Goal: Transaction & Acquisition: Purchase product/service

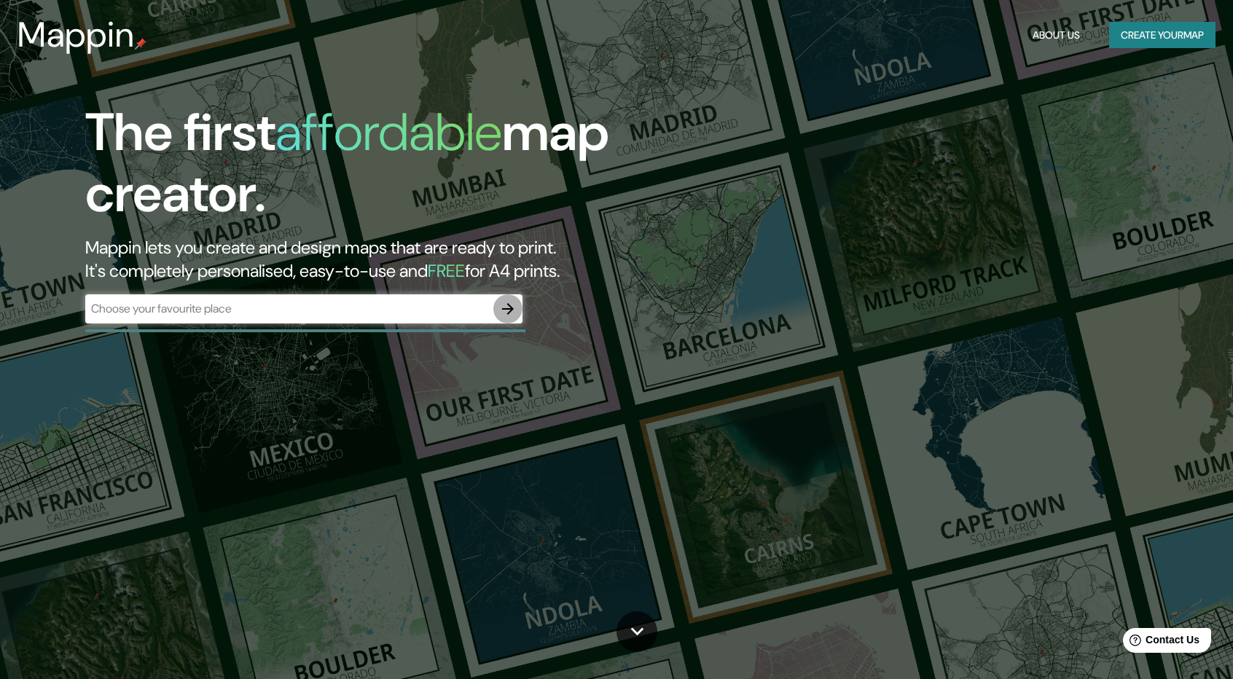
click at [503, 312] on icon "button" at bounding box center [507, 308] width 17 height 17
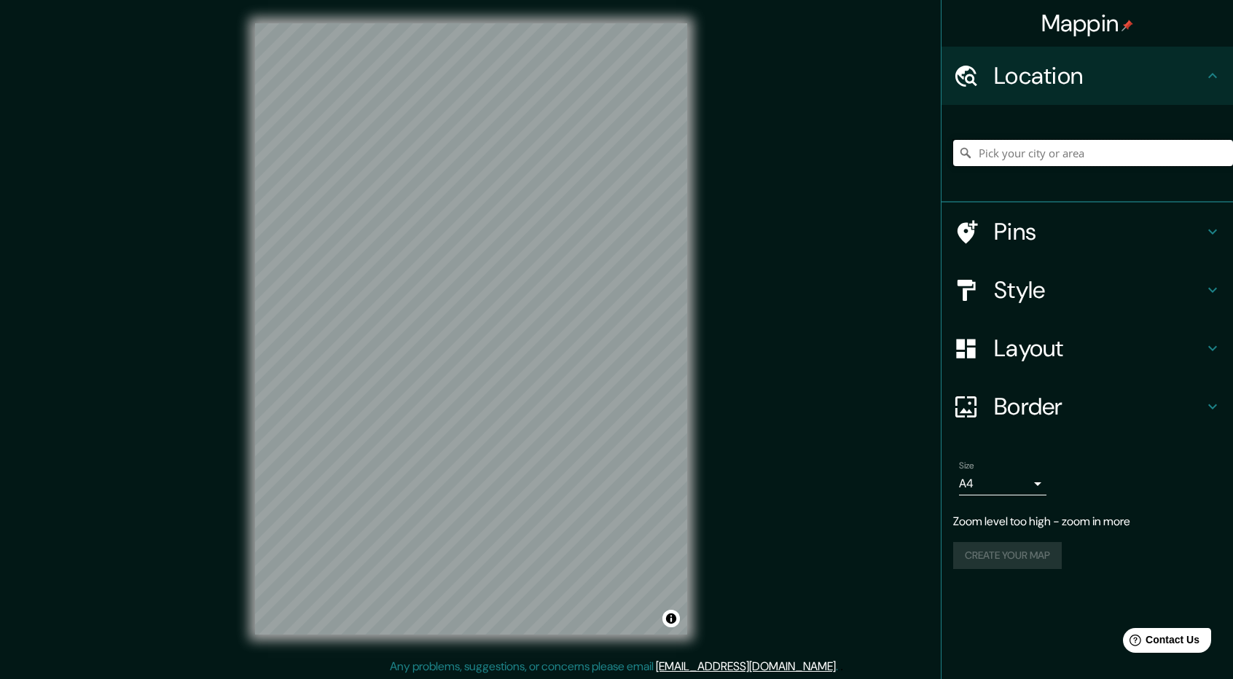
click at [1029, 160] on input "Pick your city or area" at bounding box center [1093, 153] width 280 height 26
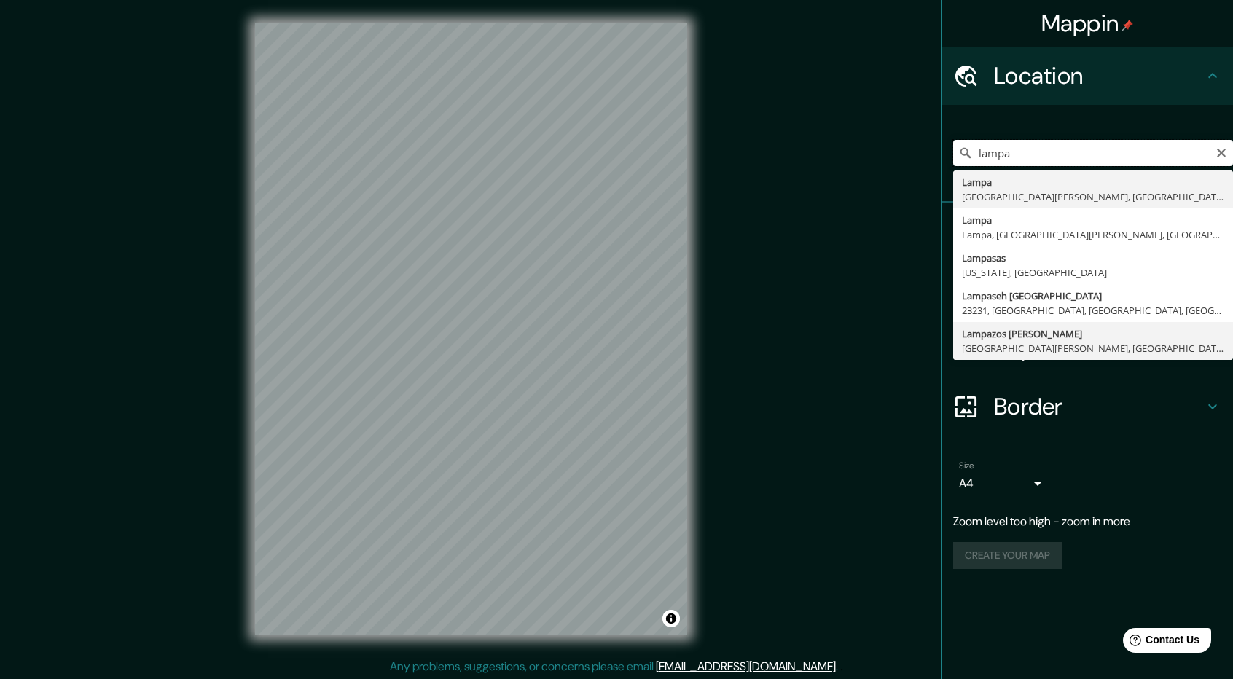
scroll to position [1, 0]
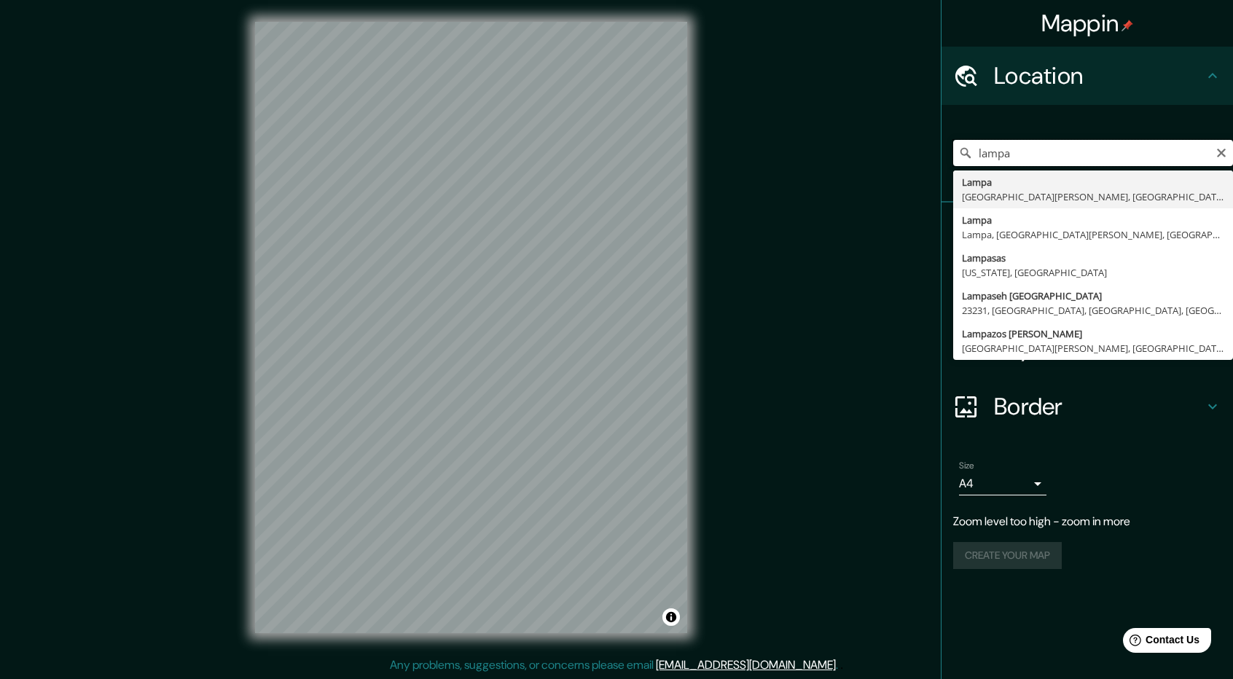
click at [1079, 157] on input "lampa" at bounding box center [1093, 153] width 280 height 26
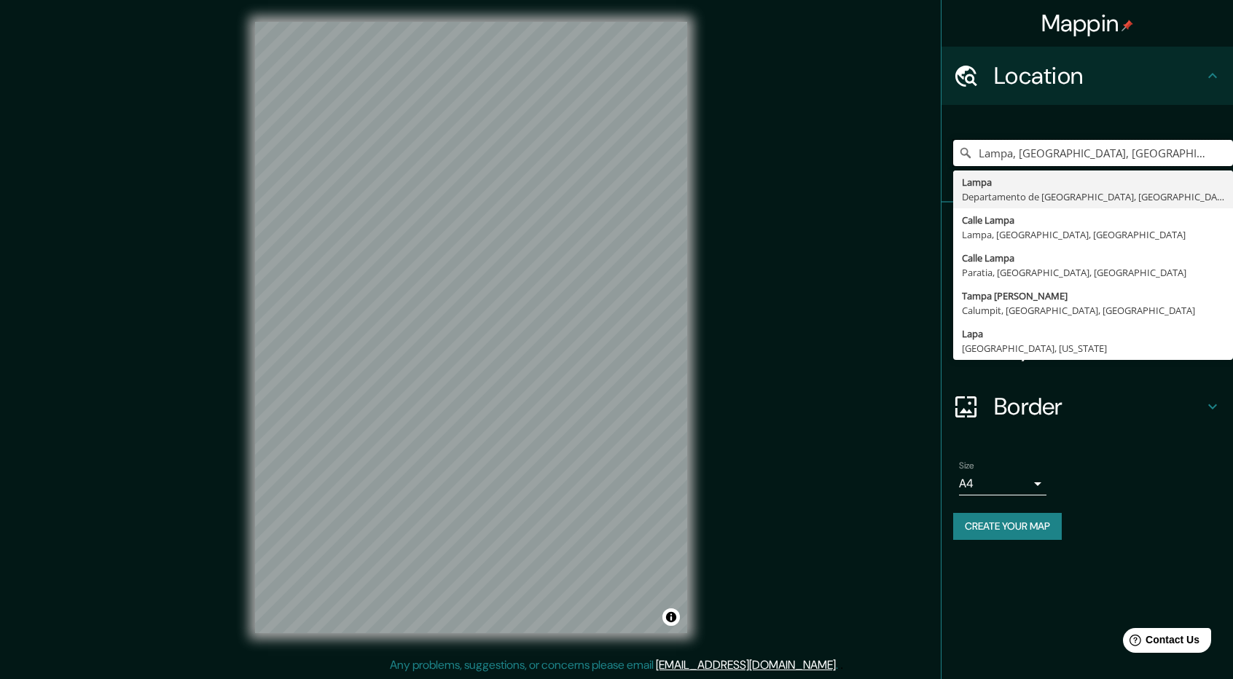
type input "Lampa, [GEOGRAPHIC_DATA], [GEOGRAPHIC_DATA]"
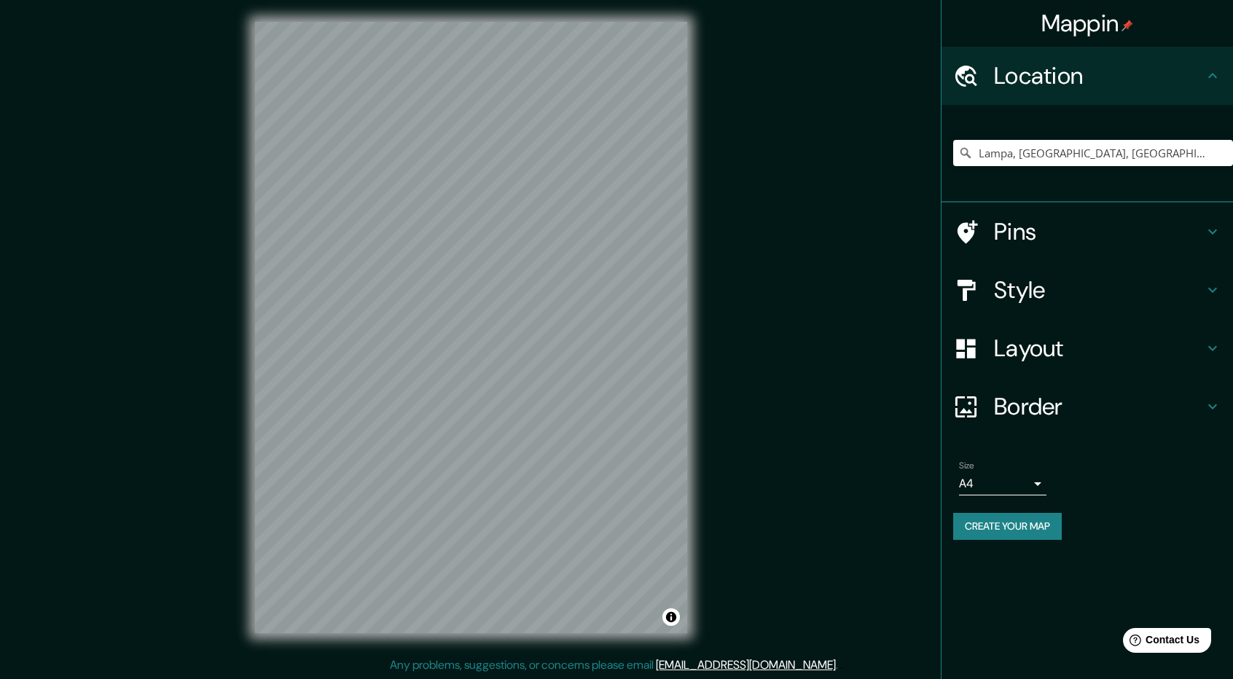
click at [1016, 289] on h4 "Style" at bounding box center [1099, 289] width 210 height 29
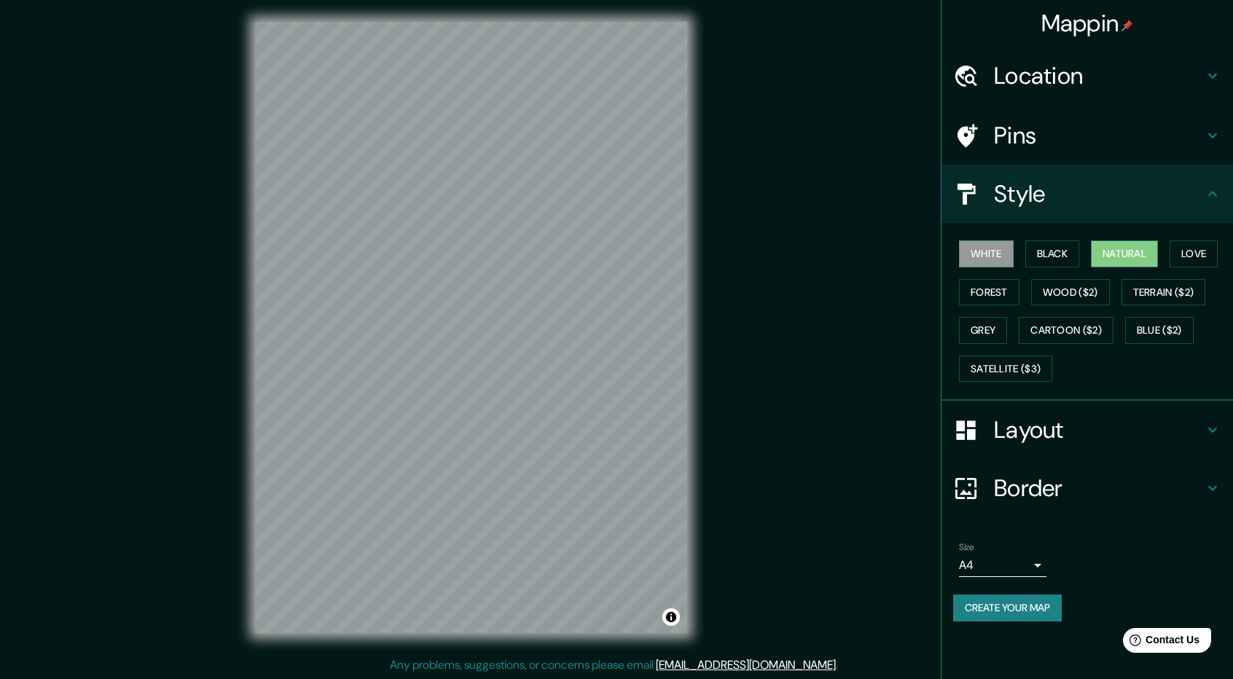
click at [1125, 254] on button "Natural" at bounding box center [1124, 253] width 67 height 27
click at [1054, 485] on h4 "Border" at bounding box center [1099, 488] width 210 height 29
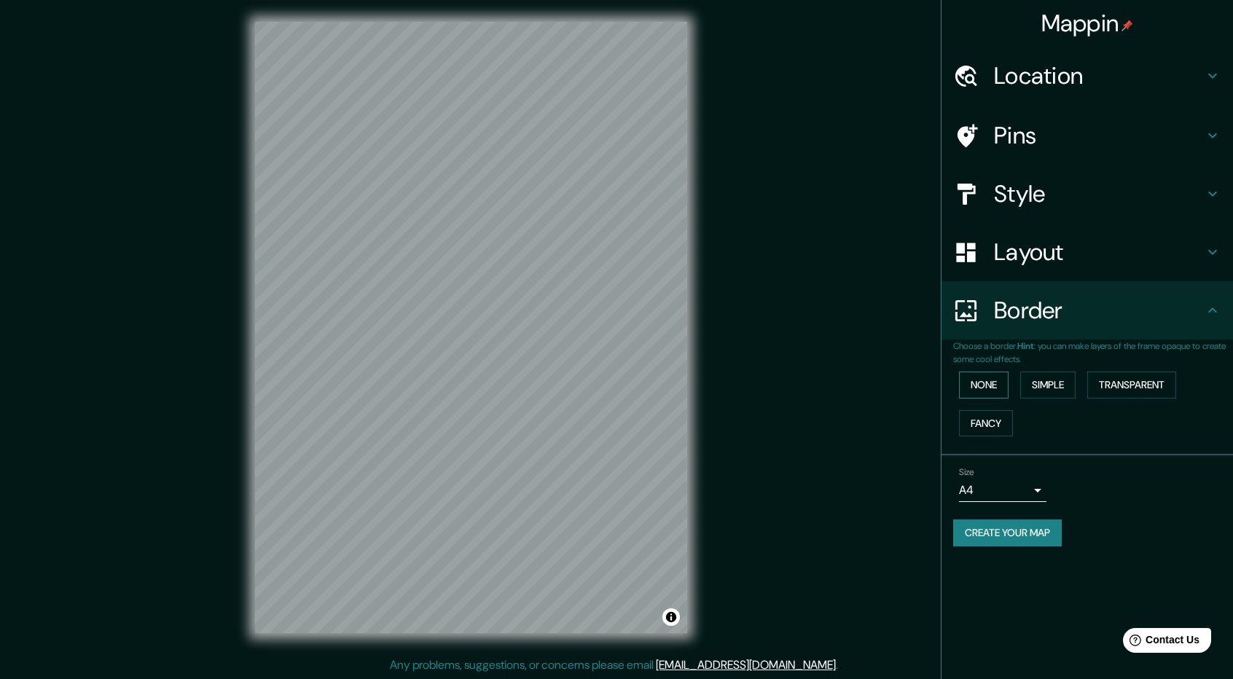
click at [983, 378] on button "None" at bounding box center [984, 385] width 50 height 27
click at [984, 380] on button "None" at bounding box center [984, 385] width 50 height 27
click at [1056, 381] on button "Simple" at bounding box center [1047, 385] width 55 height 27
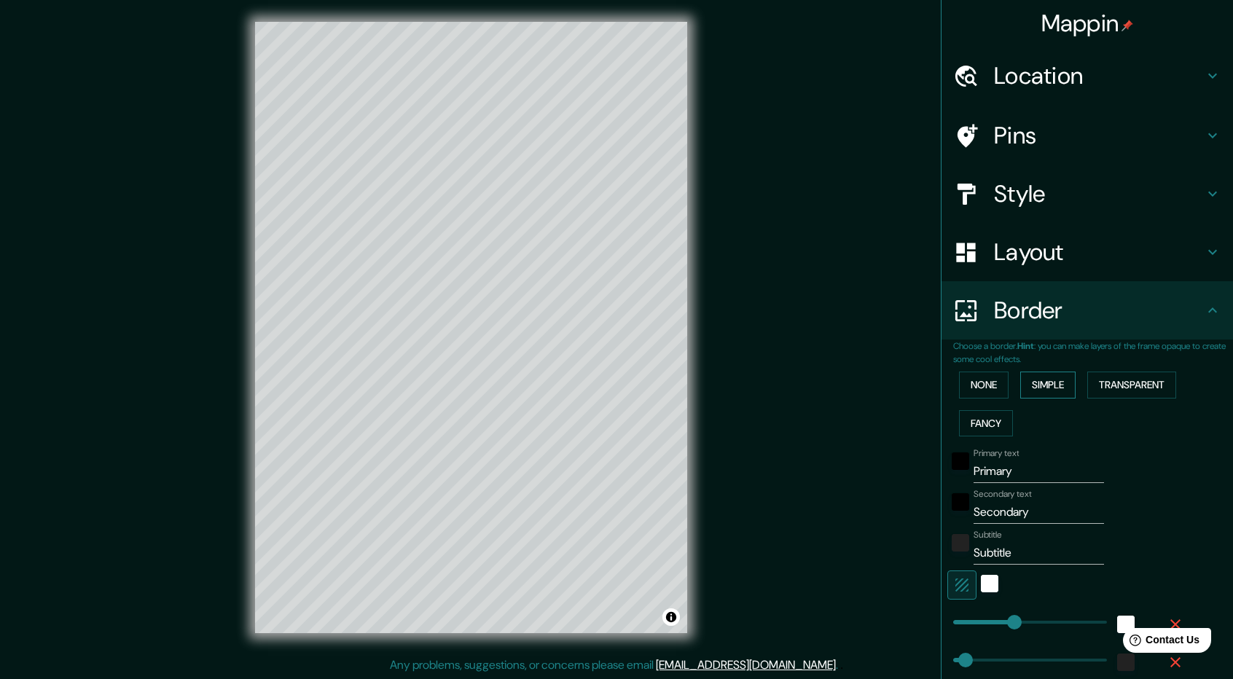
click at [1059, 383] on button "Simple" at bounding box center [1047, 385] width 55 height 27
type input "237"
type input "47"
click at [1059, 386] on button "Simple" at bounding box center [1047, 385] width 55 height 27
type input "237"
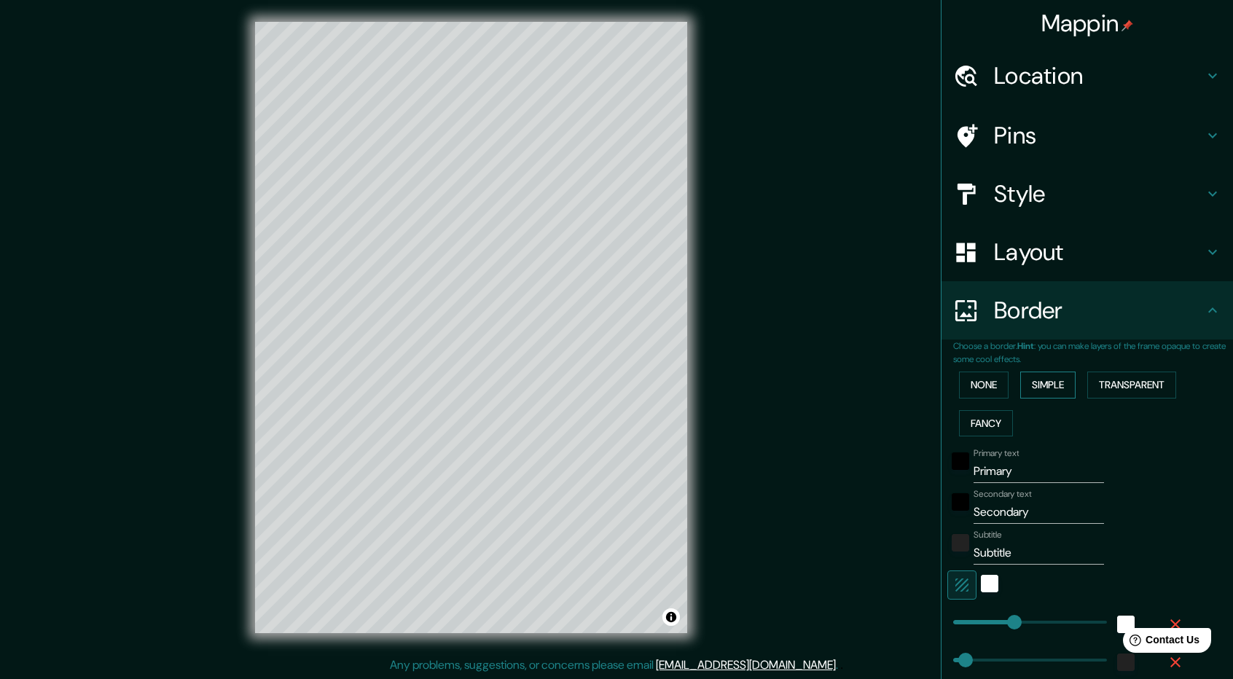
type input "47"
click at [988, 423] on button "Fancy" at bounding box center [986, 423] width 54 height 27
type input "237"
type input "47"
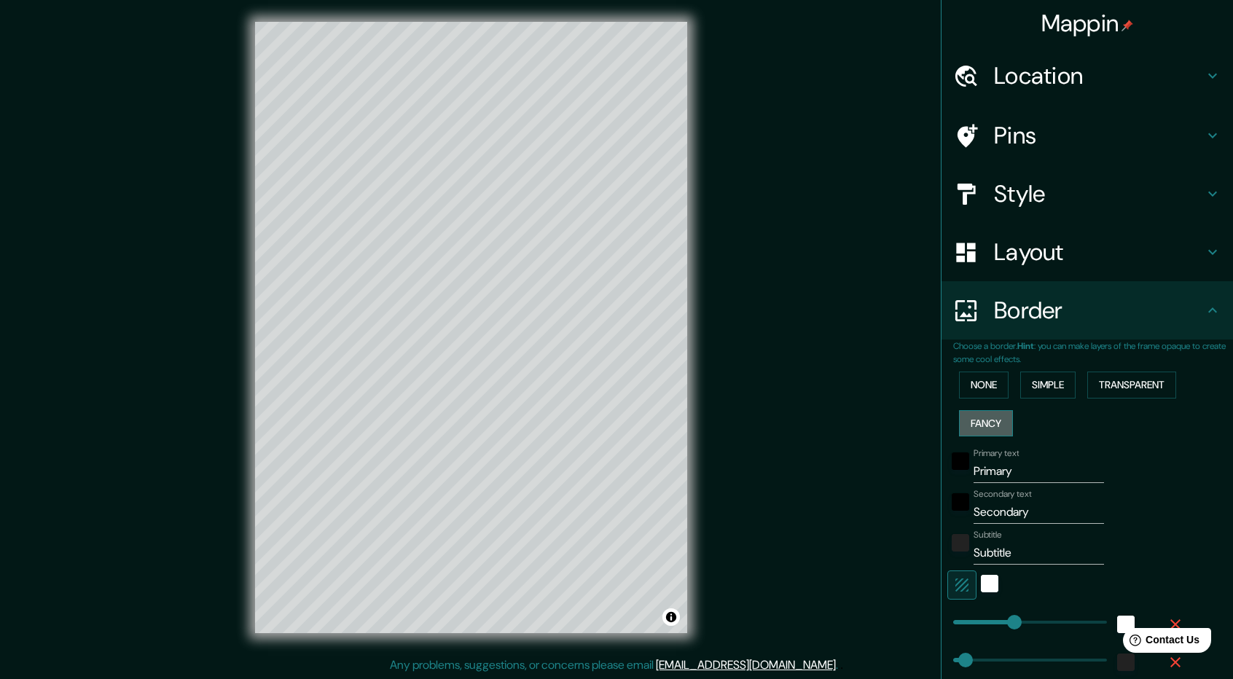
type input "47"
type input "24"
click at [1054, 385] on button "Simple" at bounding box center [1047, 385] width 55 height 27
click at [1126, 383] on button "Transparent" at bounding box center [1131, 385] width 89 height 27
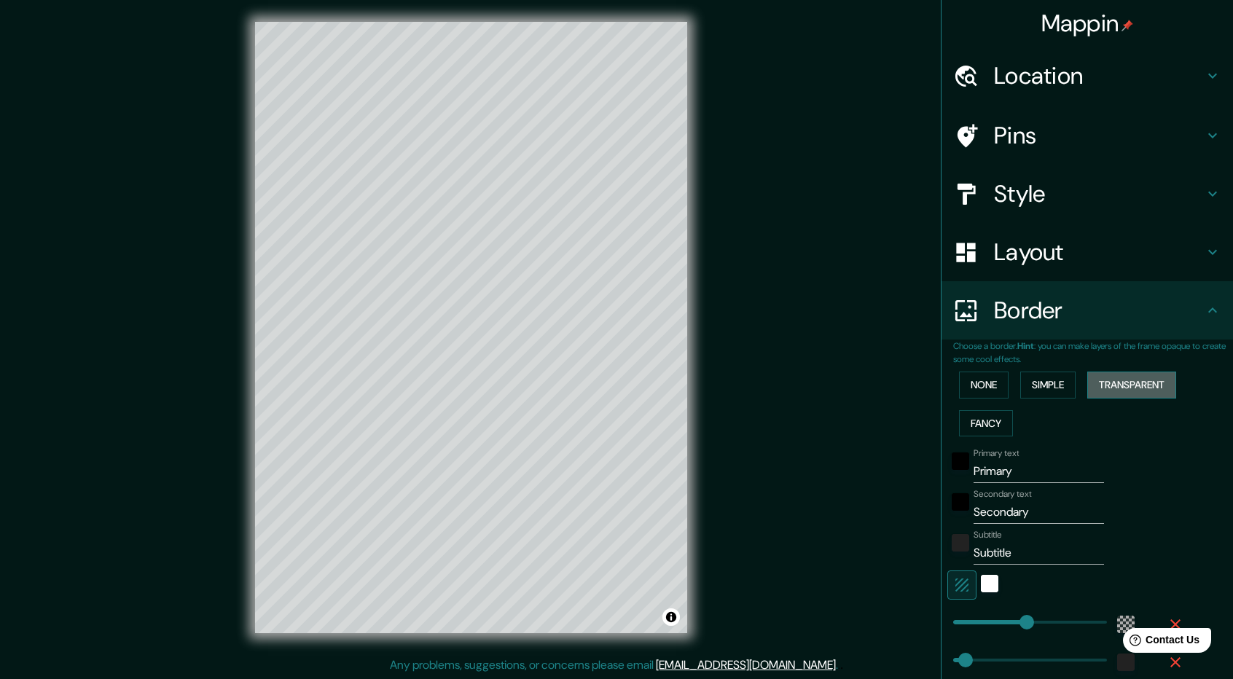
type input "285"
type input "47"
click at [984, 426] on button "Fancy" at bounding box center [986, 423] width 54 height 27
click at [1188, 321] on h4 "Border" at bounding box center [1099, 310] width 210 height 29
click at [1050, 387] on button "Simple" at bounding box center [1047, 385] width 55 height 27
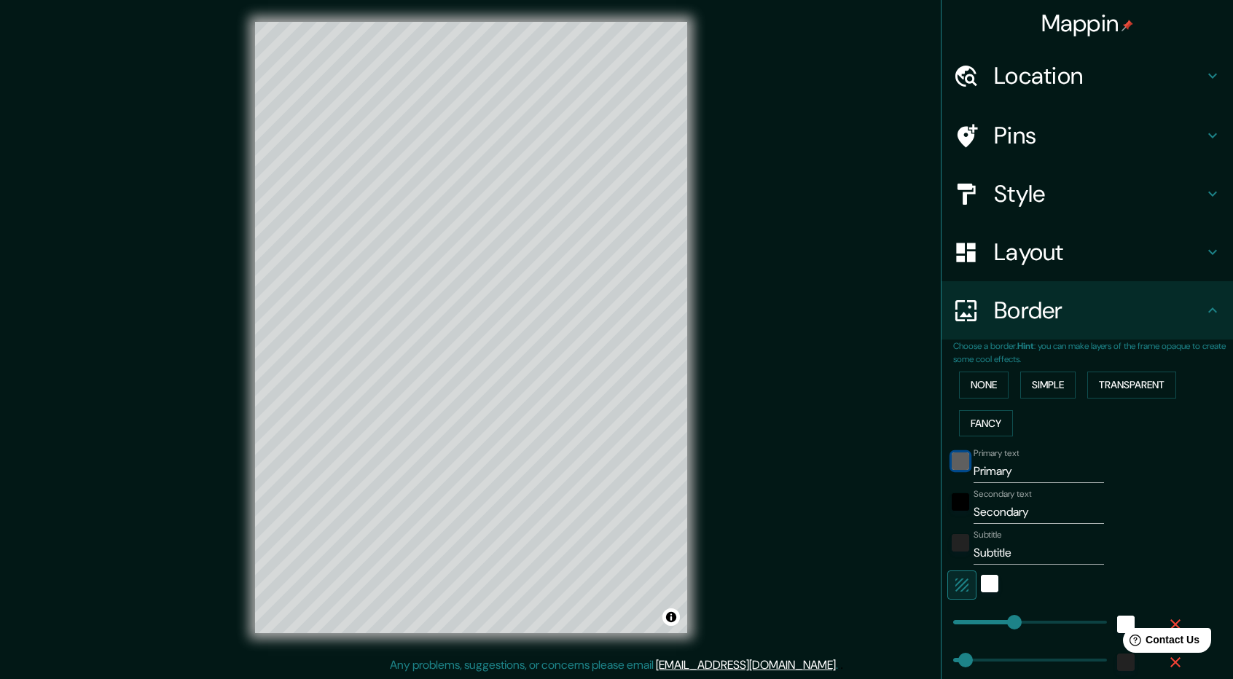
click at [952, 466] on div "black" at bounding box center [960, 460] width 17 height 17
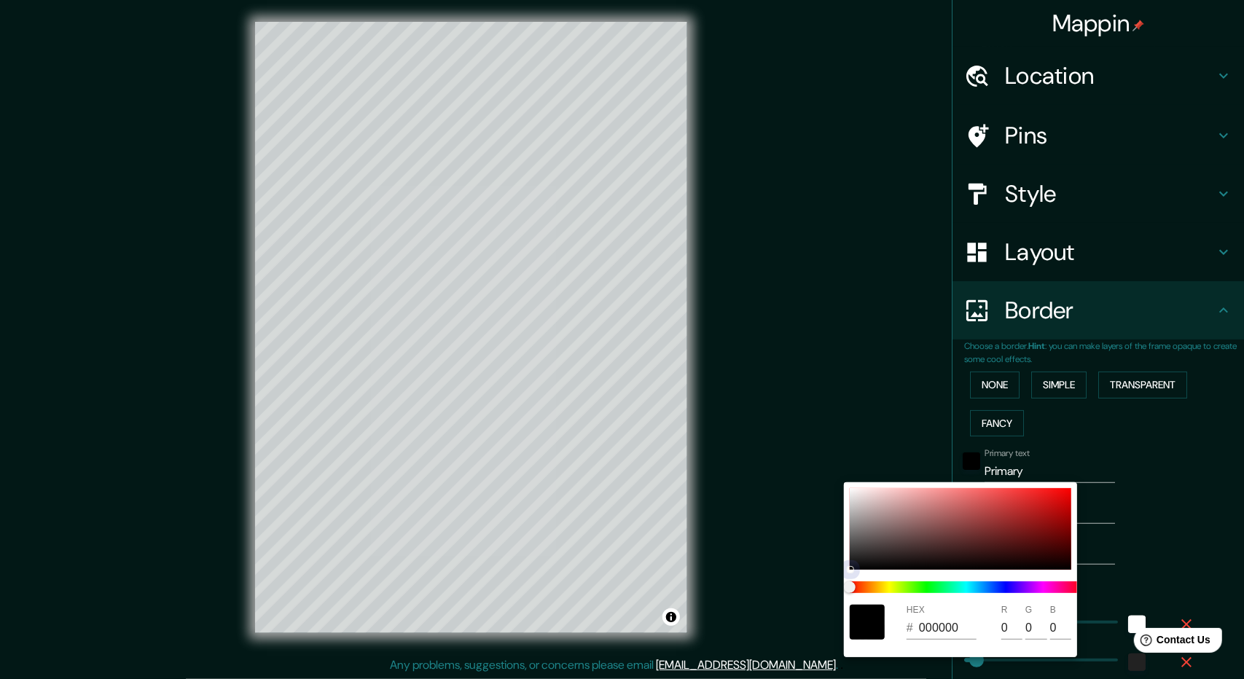
click at [1033, 512] on div at bounding box center [960, 529] width 221 height 82
type input "237"
type input "47"
type input "B21E1E"
type input "178"
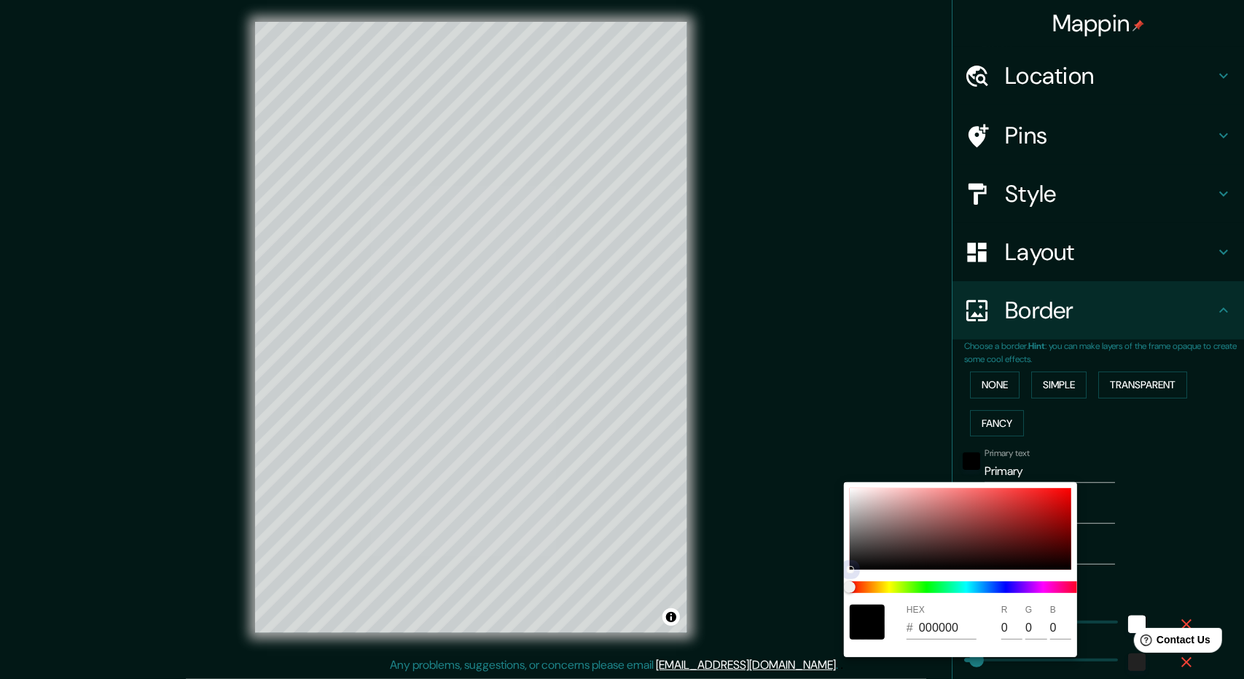
type input "30"
click at [1051, 514] on div at bounding box center [960, 529] width 221 height 82
type input "237"
type input "47"
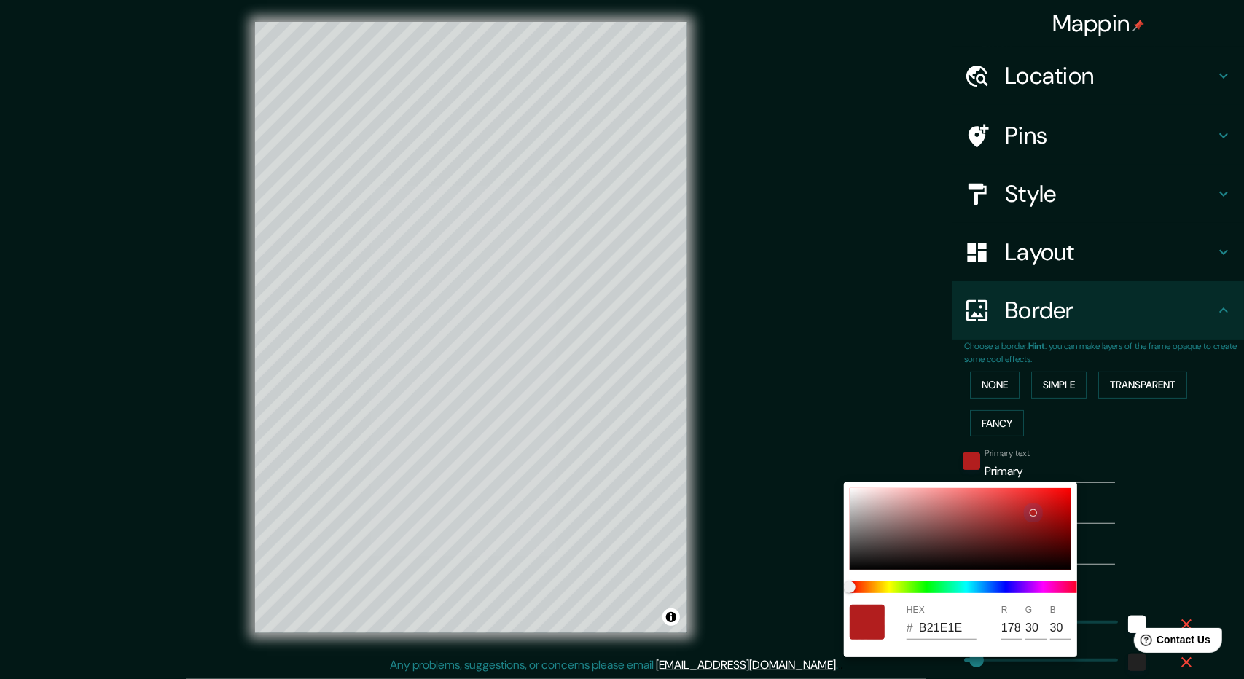
type input "AE0F0F"
type input "174"
type input "15"
click at [1151, 514] on div at bounding box center [622, 339] width 1244 height 679
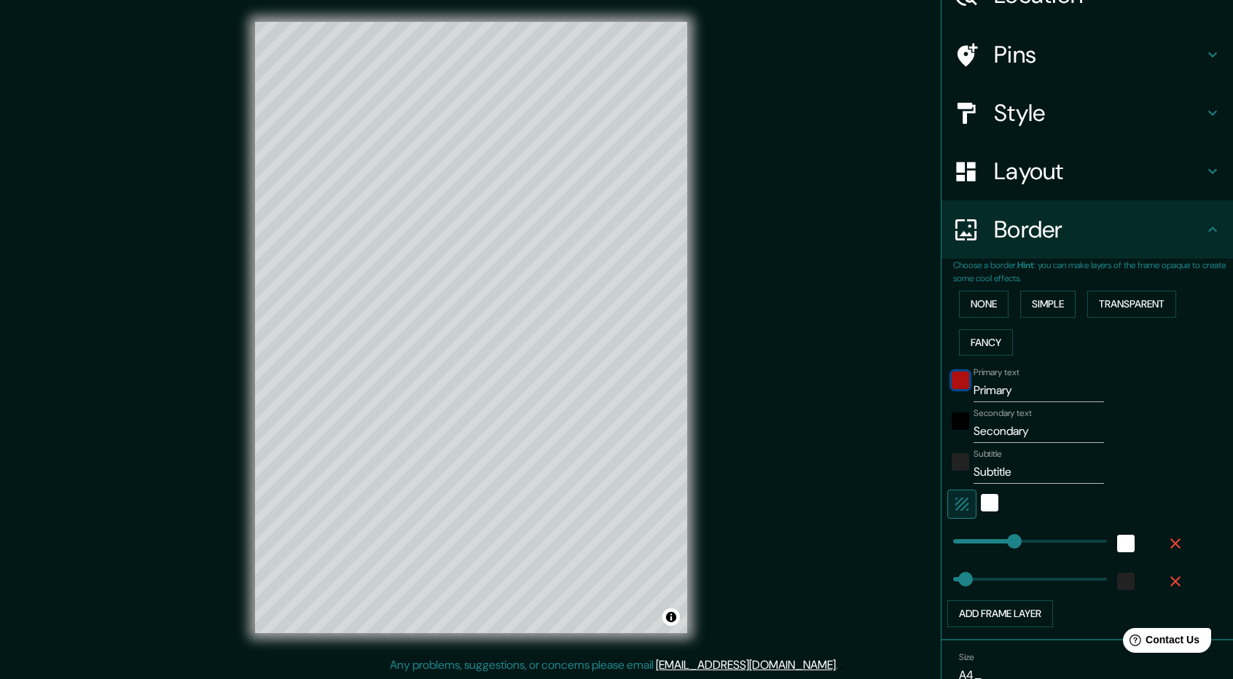
scroll to position [146, 0]
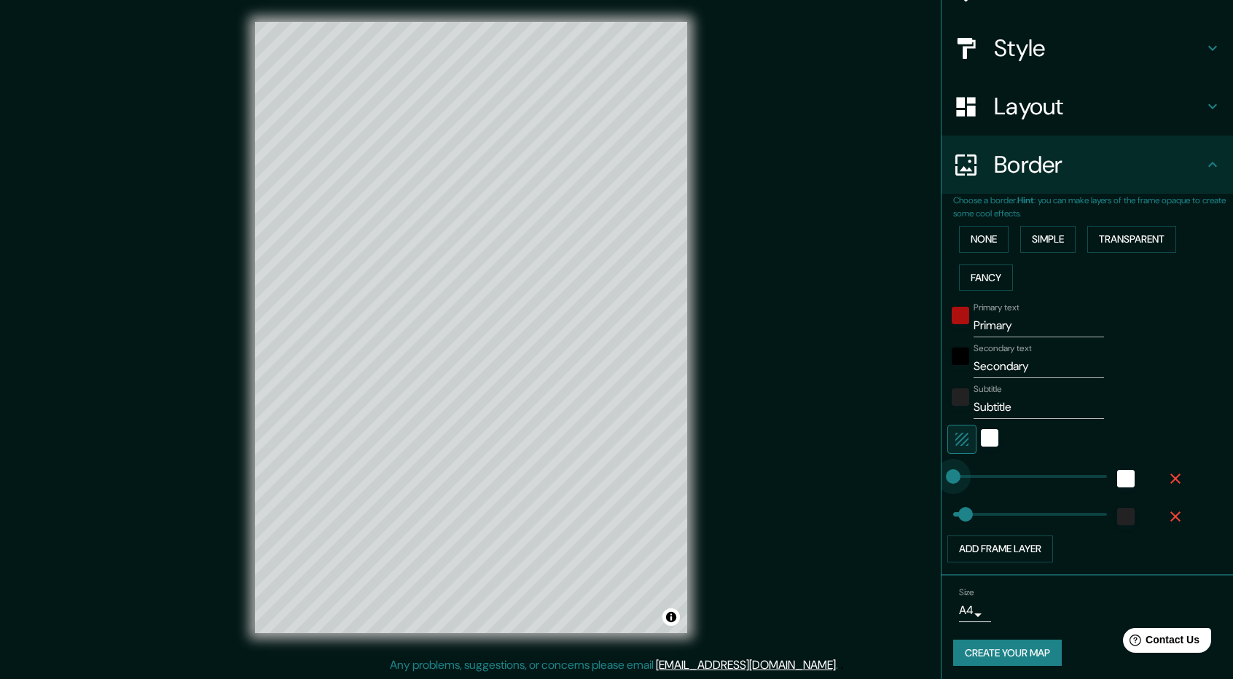
type input "0"
drag, startPoint x: 1008, startPoint y: 476, endPoint x: 917, endPoint y: 477, distance: 90.3
type input "47"
type input "572"
drag, startPoint x: 966, startPoint y: 468, endPoint x: 1093, endPoint y: 471, distance: 126.8
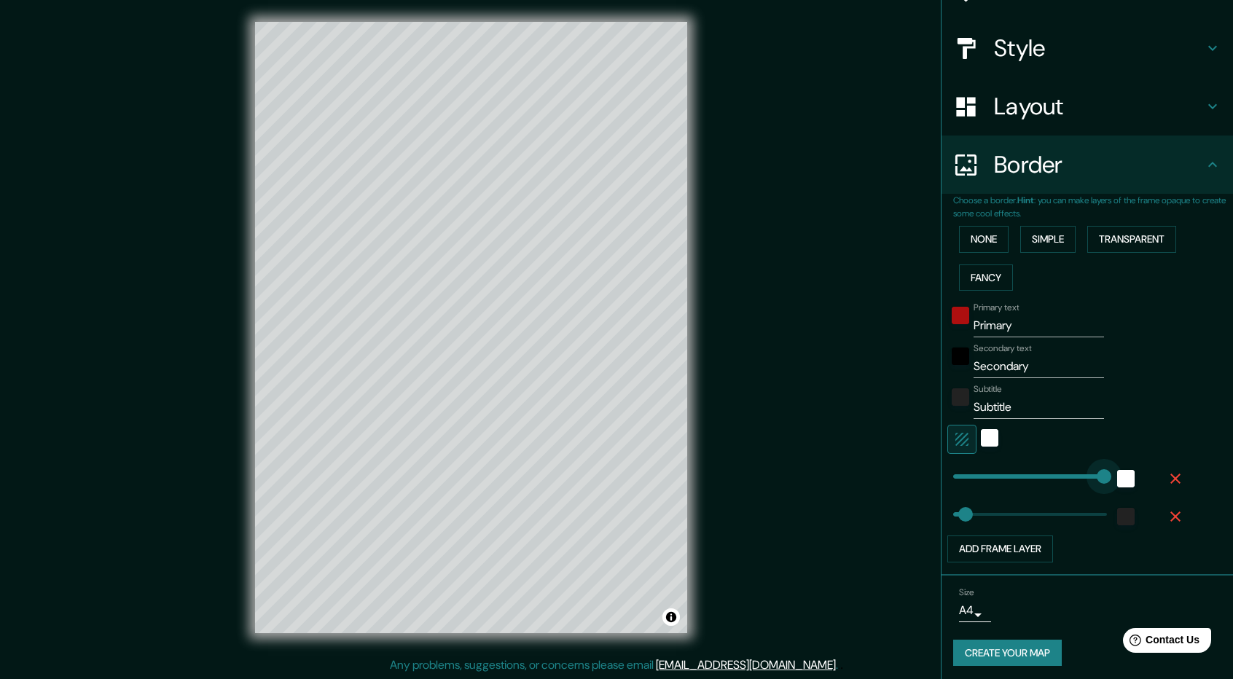
type input "47"
type input "263"
drag, startPoint x: 1066, startPoint y: 476, endPoint x: 1009, endPoint y: 485, distance: 57.6
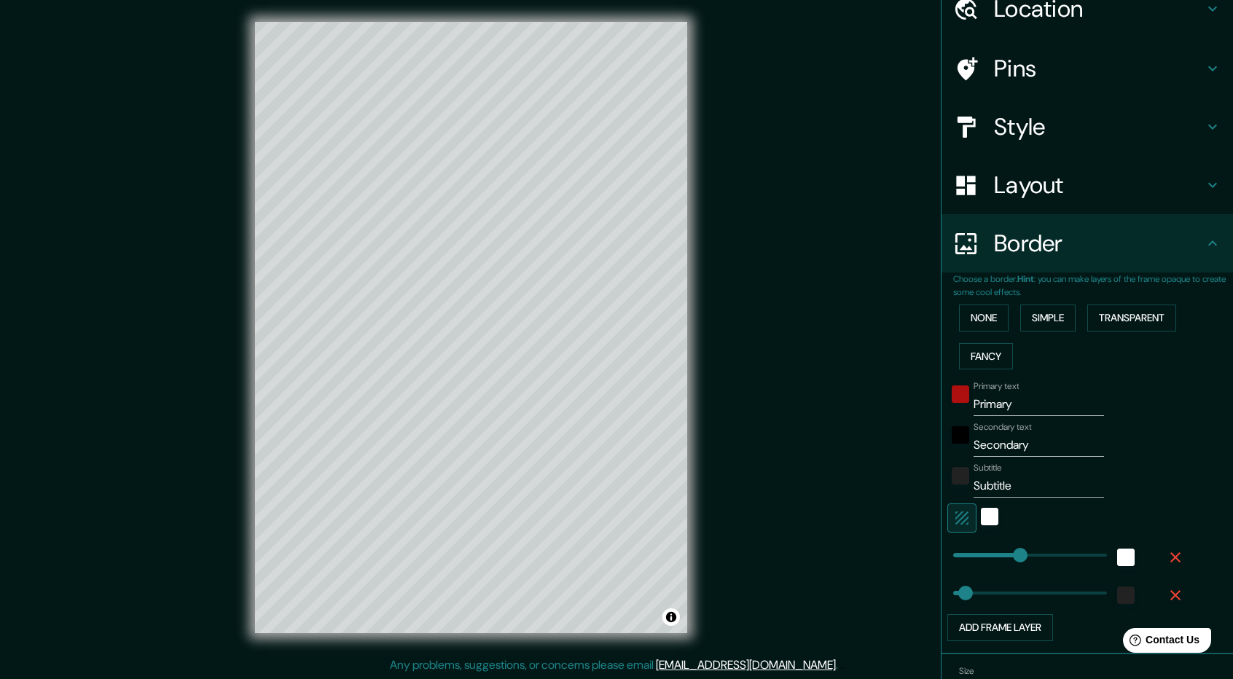
scroll to position [0, 0]
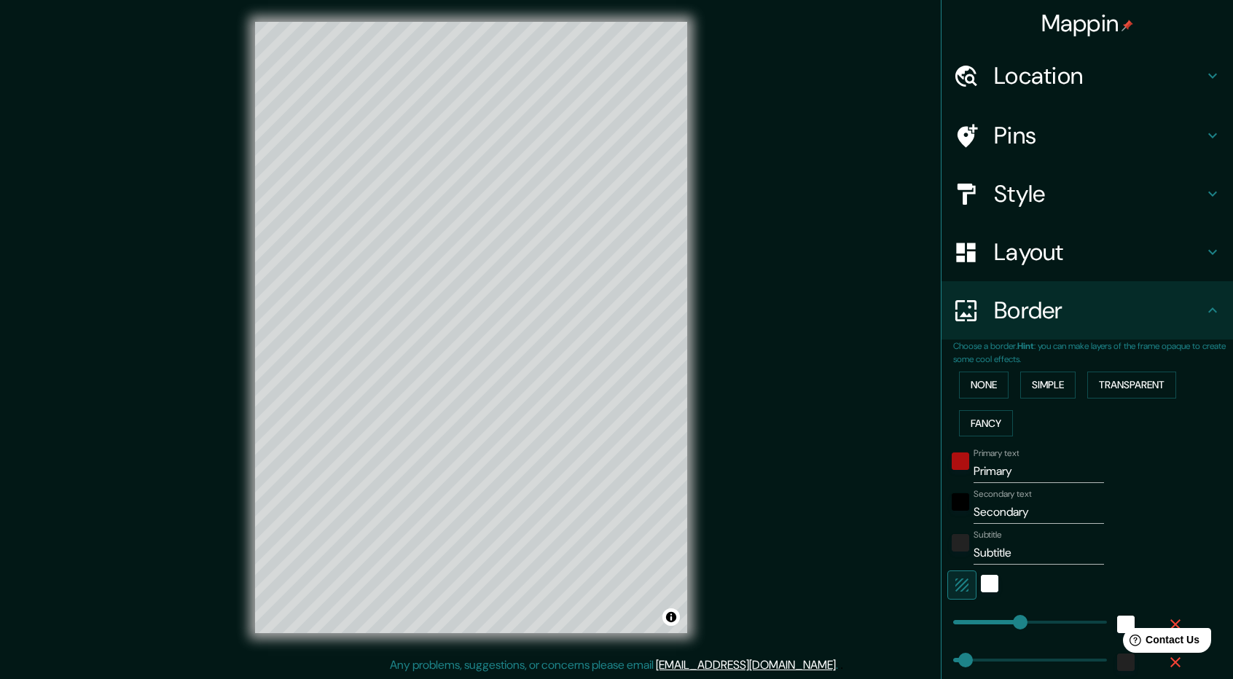
click at [1040, 244] on h4 "Layout" at bounding box center [1099, 252] width 210 height 29
type input "47"
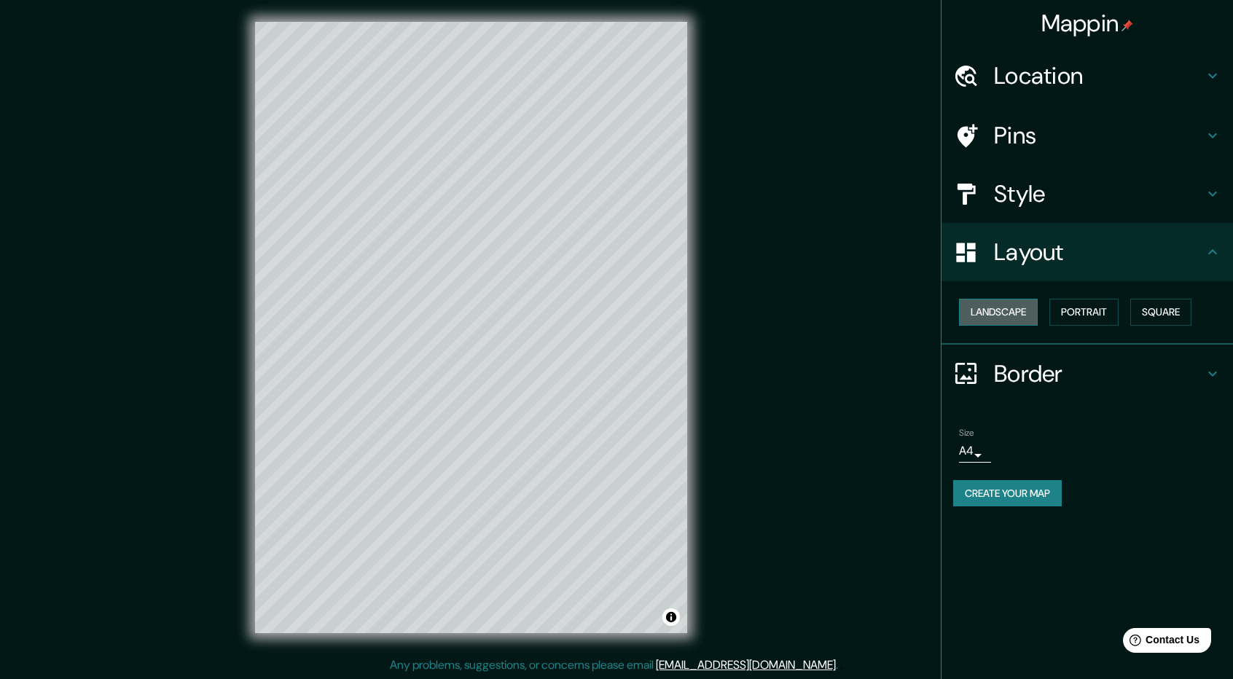
click at [1017, 318] on button "Landscape" at bounding box center [998, 312] width 79 height 27
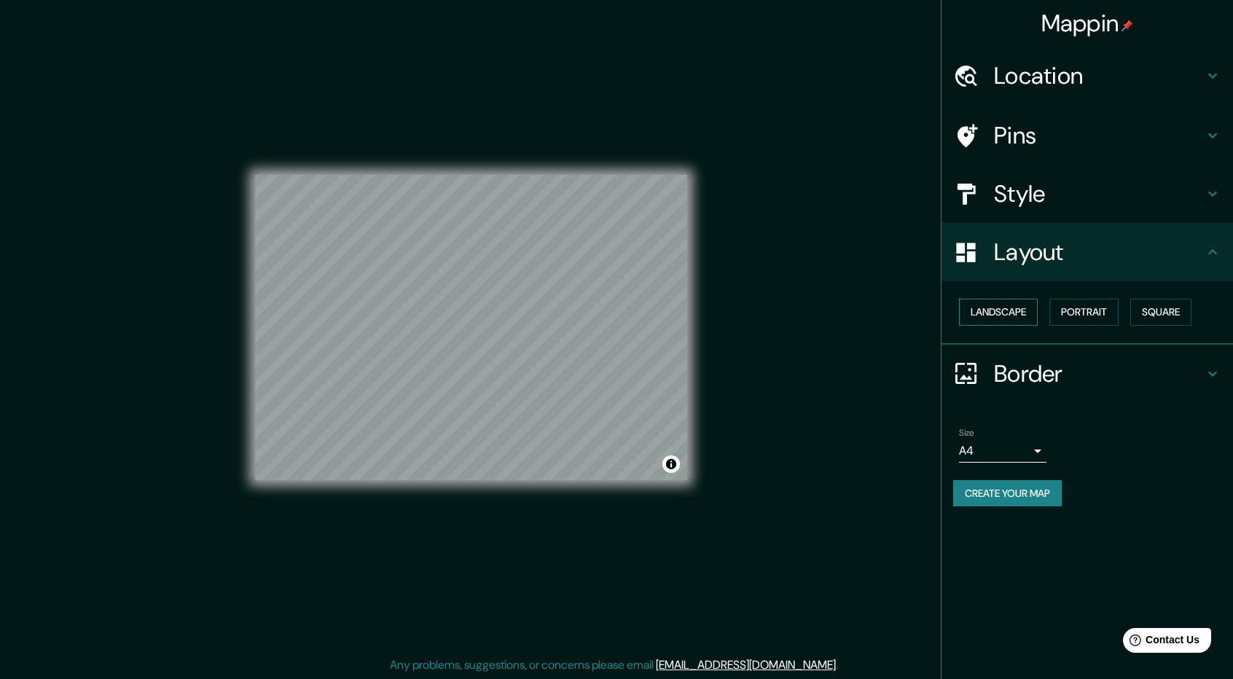
click at [1017, 318] on button "Landscape" at bounding box center [998, 312] width 79 height 27
click at [1100, 302] on button "Portrait" at bounding box center [1083, 312] width 69 height 27
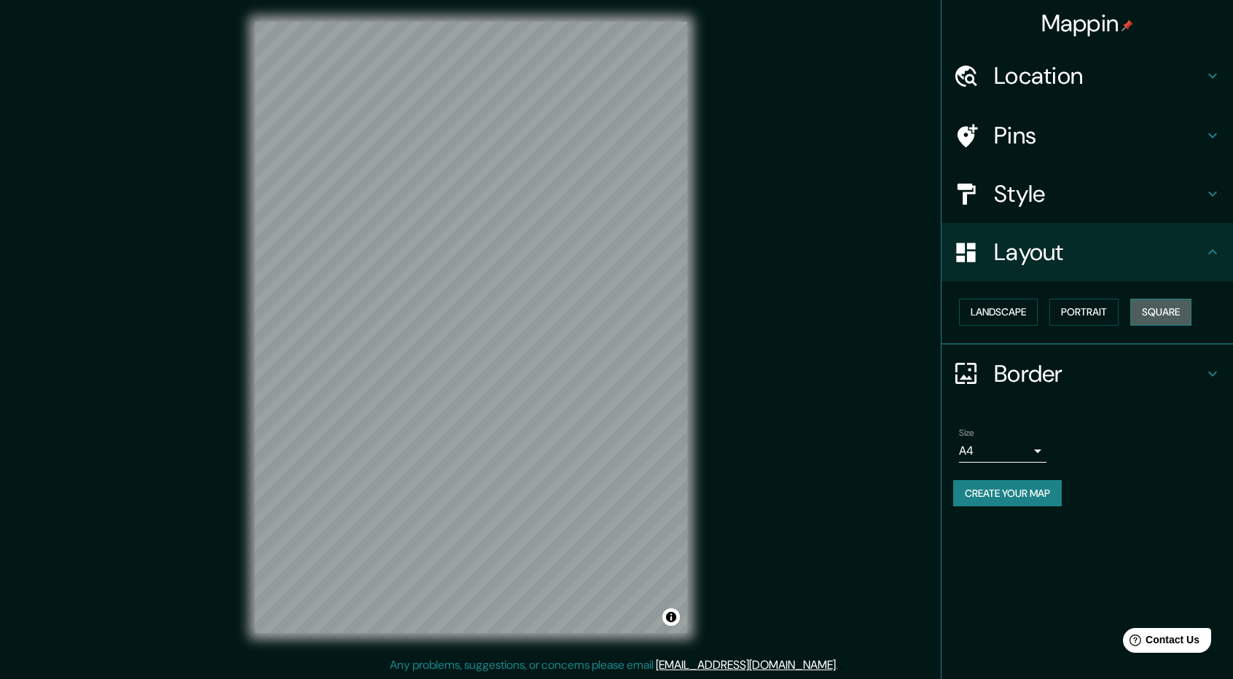
click at [1169, 308] on button "Square" at bounding box center [1160, 312] width 61 height 27
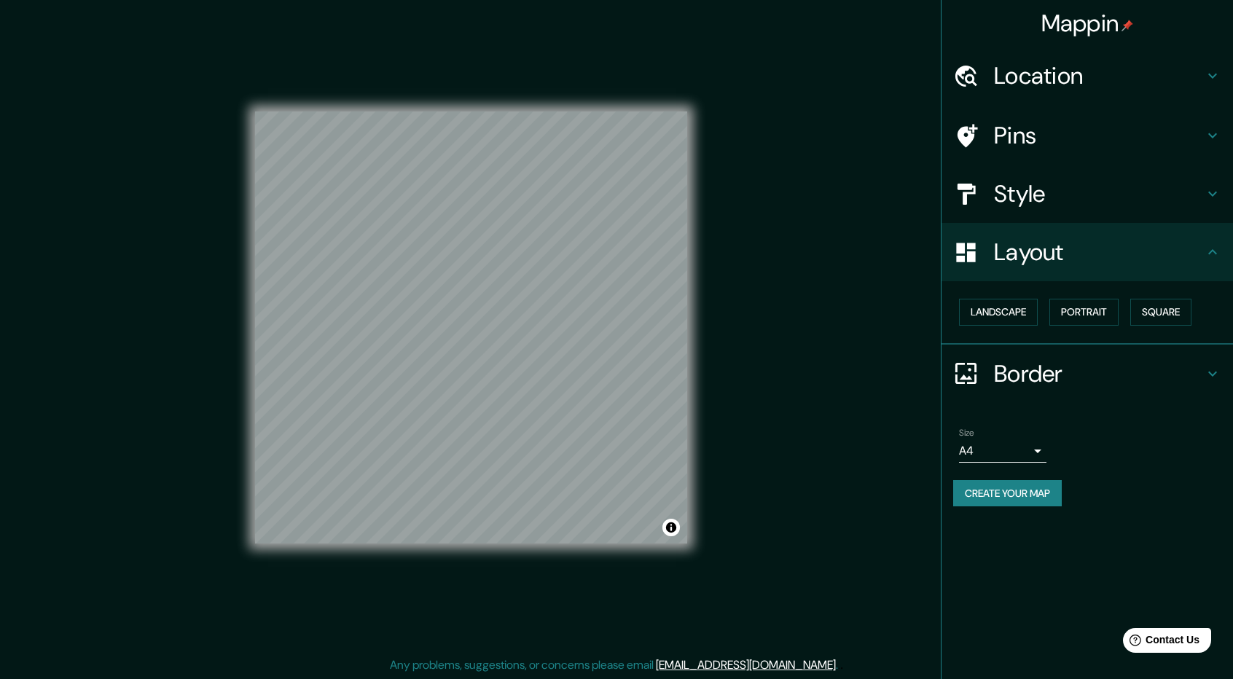
click at [1024, 183] on h4 "Style" at bounding box center [1099, 193] width 210 height 29
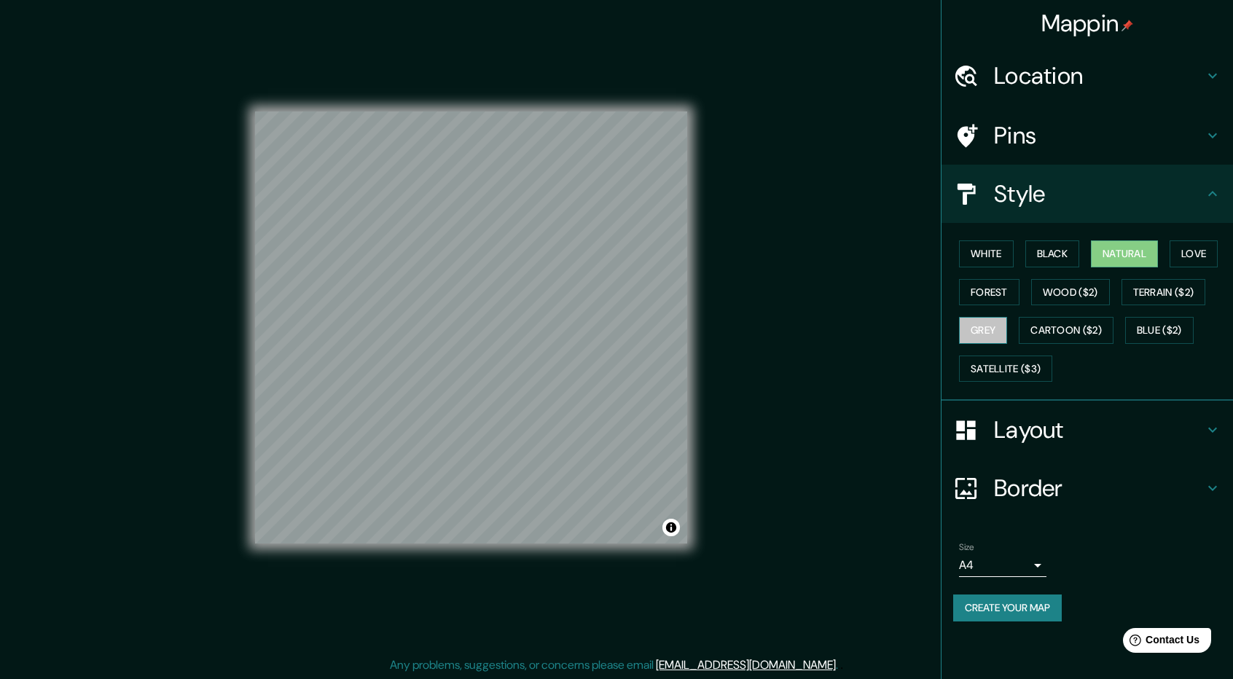
click at [1000, 325] on button "Grey" at bounding box center [983, 330] width 48 height 27
click at [1075, 337] on button "Cartoon ($2)" at bounding box center [1066, 330] width 95 height 27
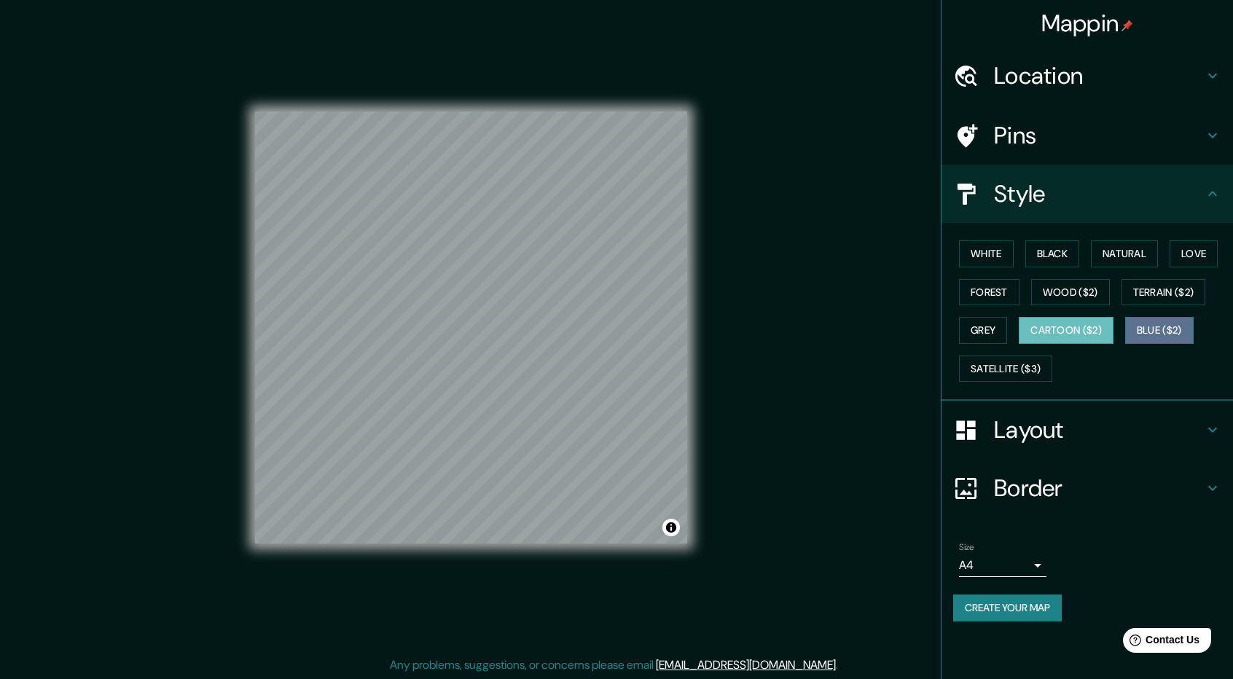
click at [1192, 323] on button "Blue ($2)" at bounding box center [1159, 330] width 68 height 27
click at [1180, 291] on button "Terrain ($2)" at bounding box center [1163, 292] width 85 height 27
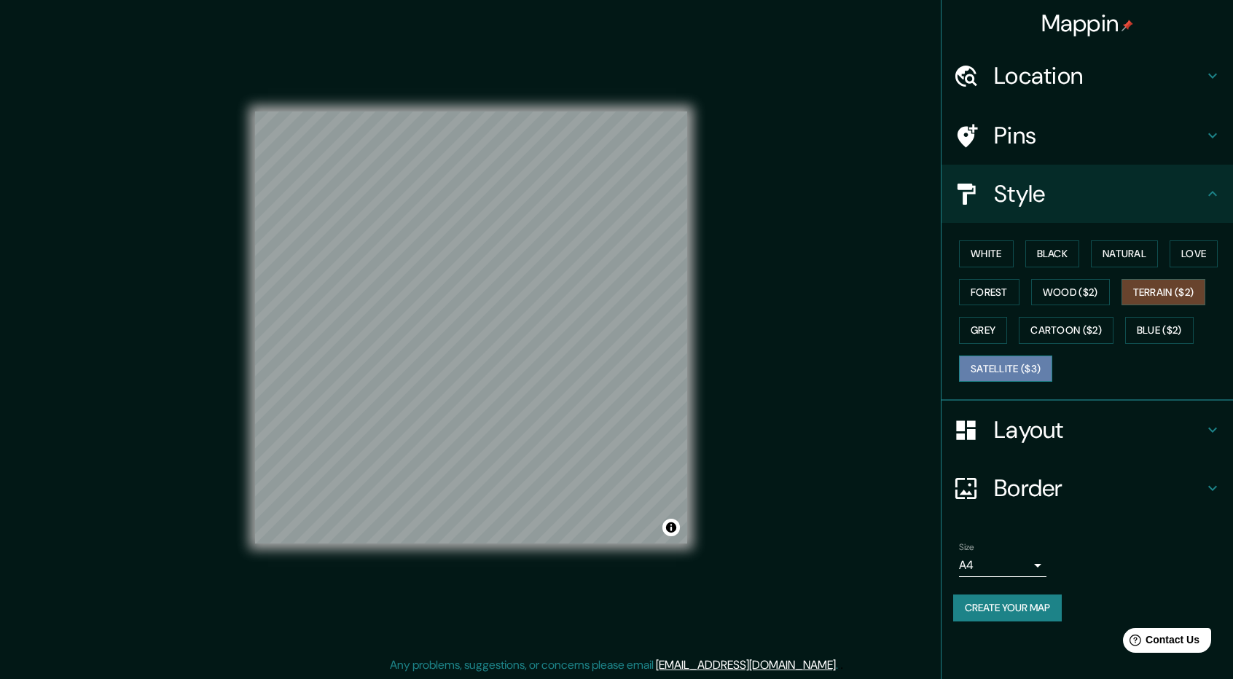
click at [1005, 371] on button "Satellite ($3)" at bounding box center [1005, 369] width 93 height 27
click at [982, 247] on button "White" at bounding box center [986, 253] width 55 height 27
click at [970, 371] on button "Satellite ($3)" at bounding box center [1005, 369] width 93 height 27
click at [992, 253] on button "White" at bounding box center [986, 253] width 55 height 27
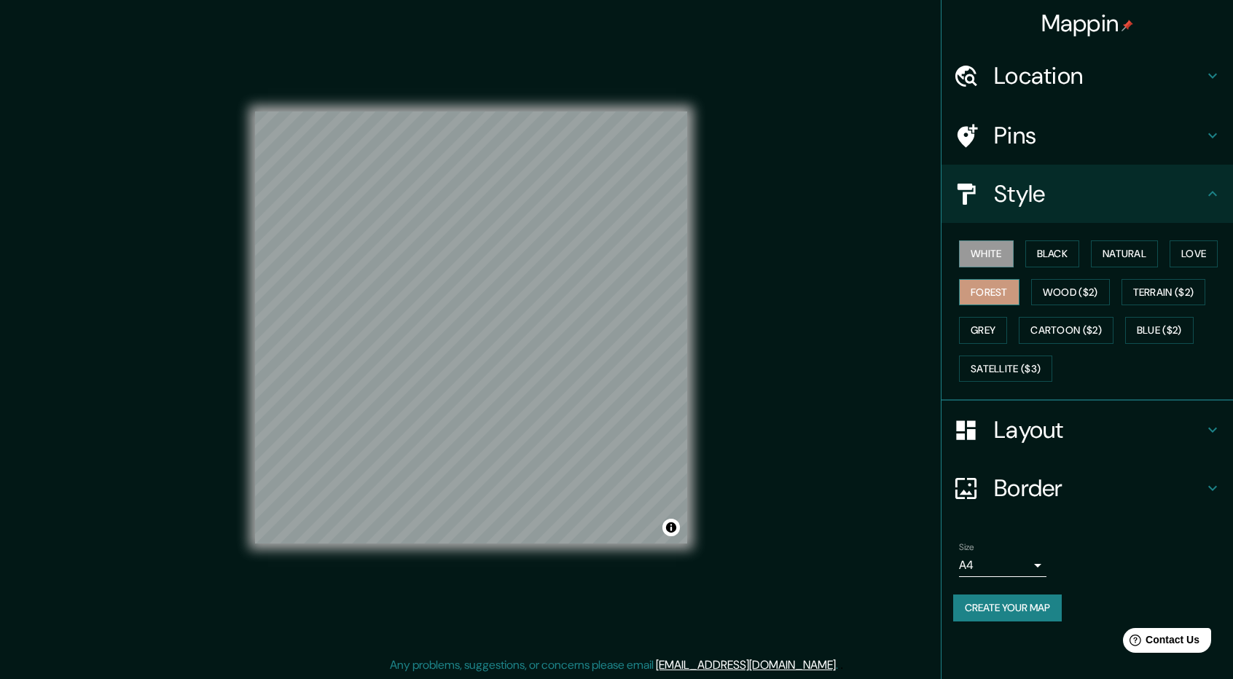
click at [998, 287] on button "Forest" at bounding box center [989, 292] width 60 height 27
click at [1058, 267] on div "White Black Natural Love Forest Wood ($2) Terrain ($2) Grey Cartoon ($2) Blue (…" at bounding box center [1093, 311] width 280 height 153
click at [1063, 259] on button "Black" at bounding box center [1052, 253] width 55 height 27
click at [1119, 257] on button "Natural" at bounding box center [1124, 253] width 67 height 27
click at [1036, 138] on h4 "Pins" at bounding box center [1099, 135] width 210 height 29
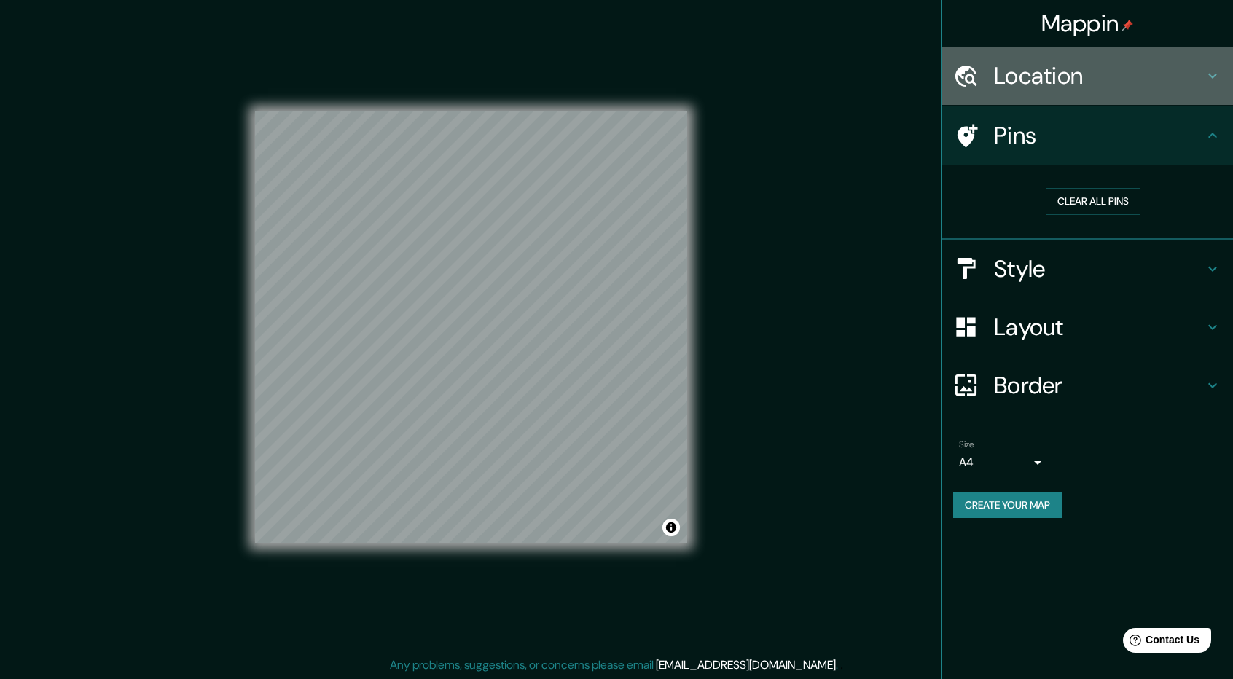
click at [1065, 79] on h4 "Location" at bounding box center [1099, 75] width 210 height 29
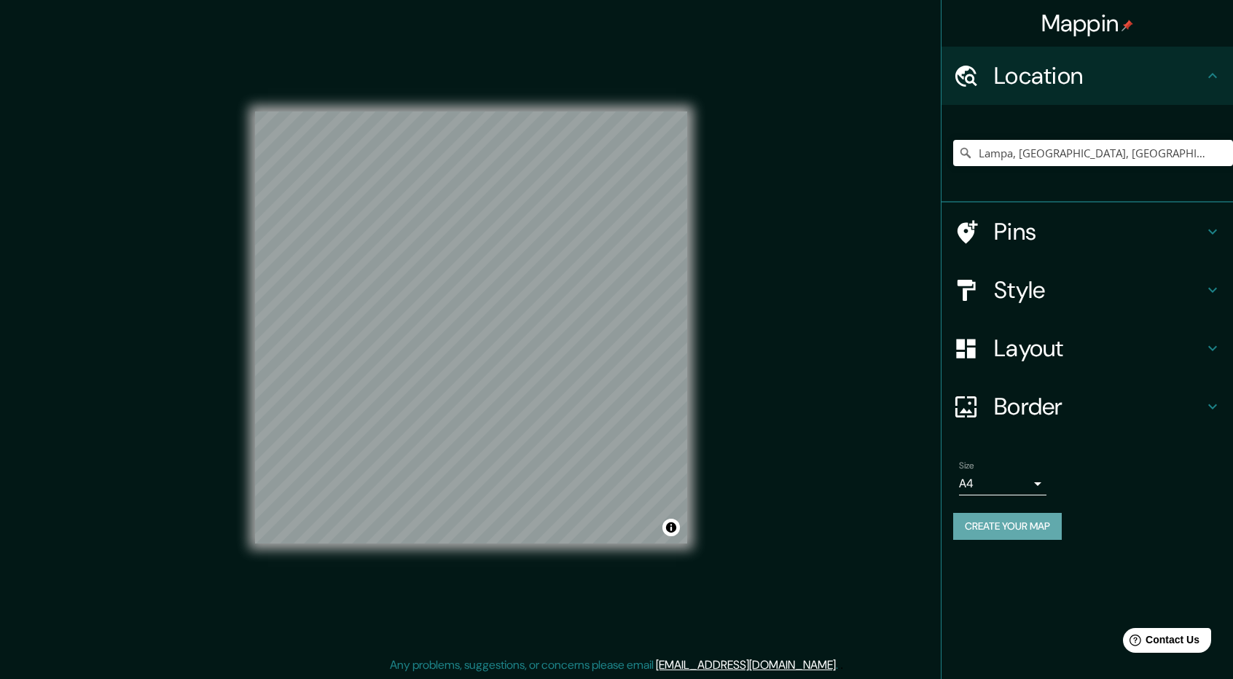
click at [1020, 527] on button "Create your map" at bounding box center [1007, 526] width 109 height 27
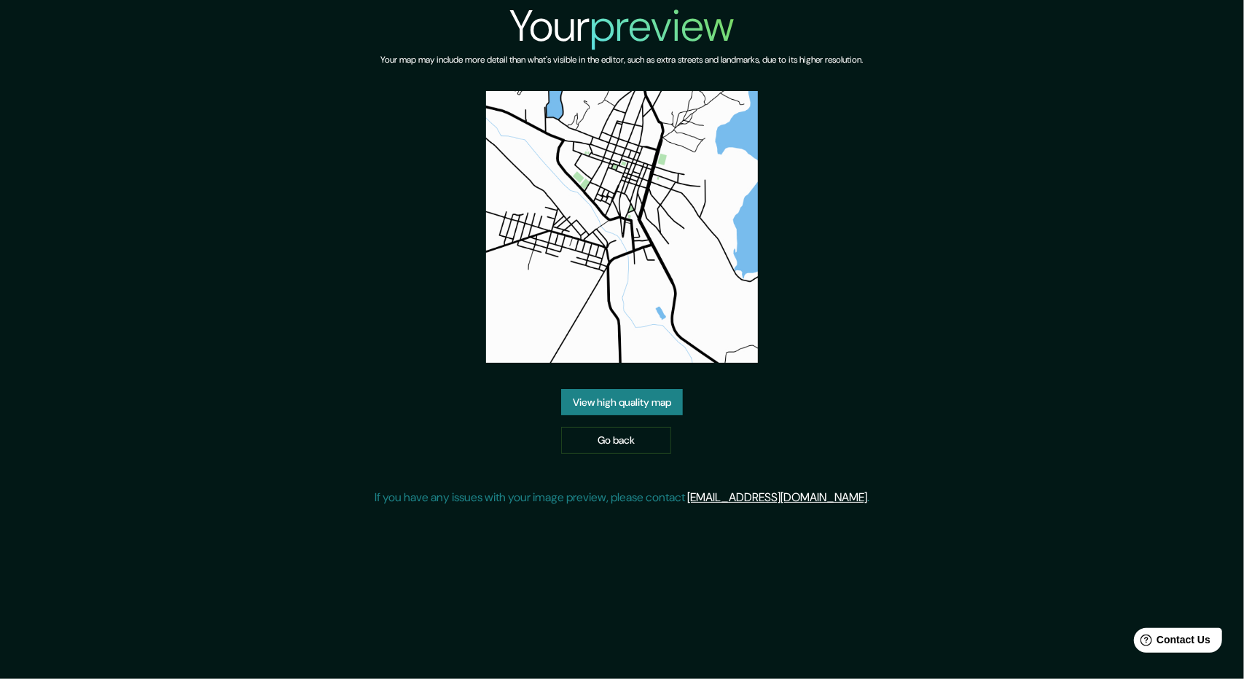
click at [611, 401] on link "View high quality map" at bounding box center [622, 402] width 122 height 27
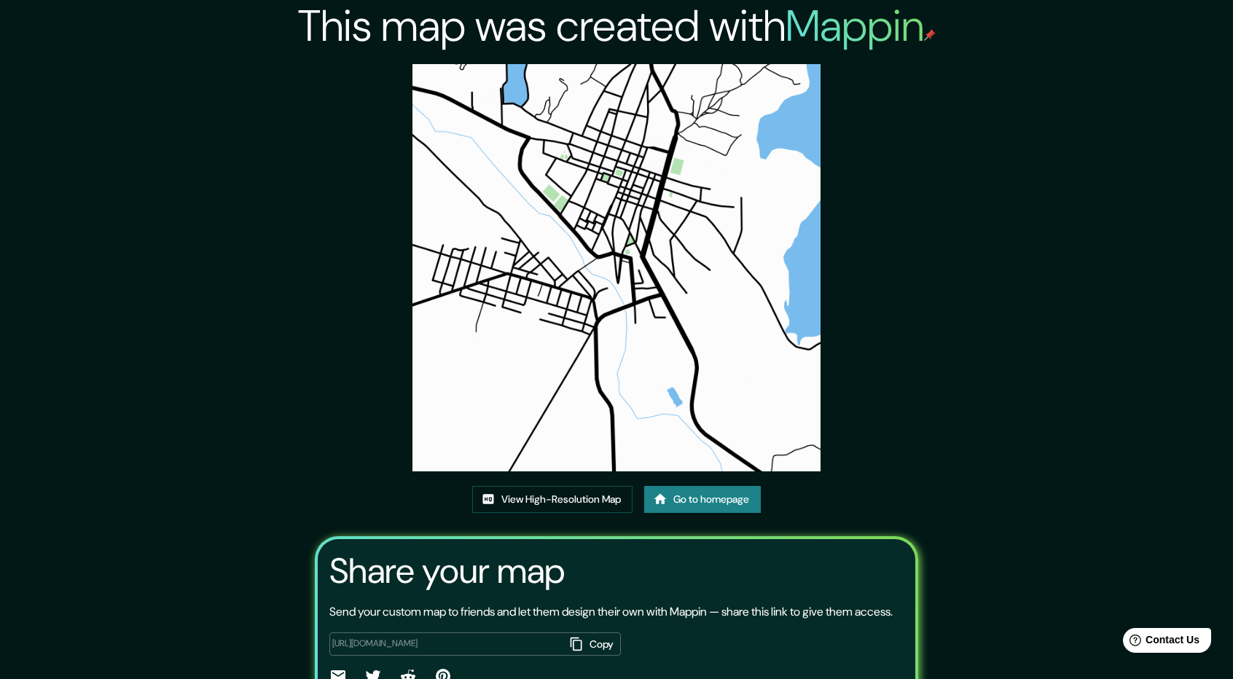
drag, startPoint x: 739, startPoint y: 396, endPoint x: 759, endPoint y: 390, distance: 21.2
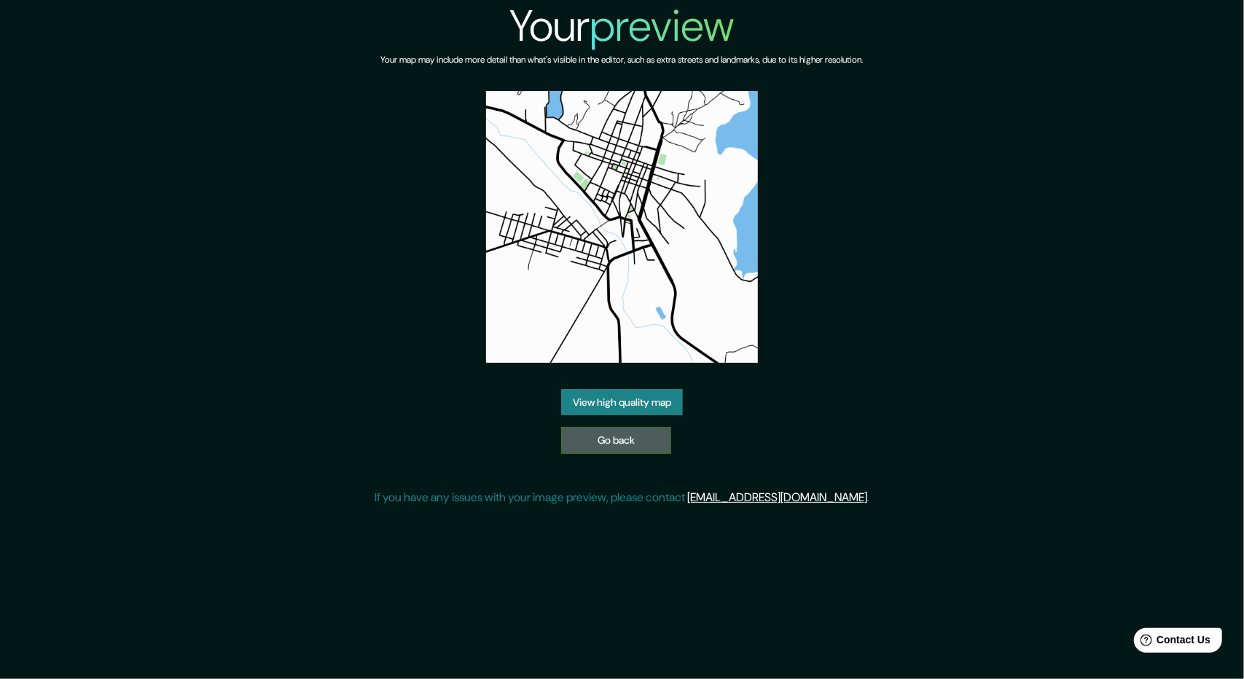
click at [643, 442] on link "Go back" at bounding box center [616, 440] width 110 height 27
drag, startPoint x: 746, startPoint y: 487, endPoint x: 694, endPoint y: 486, distance: 51.8
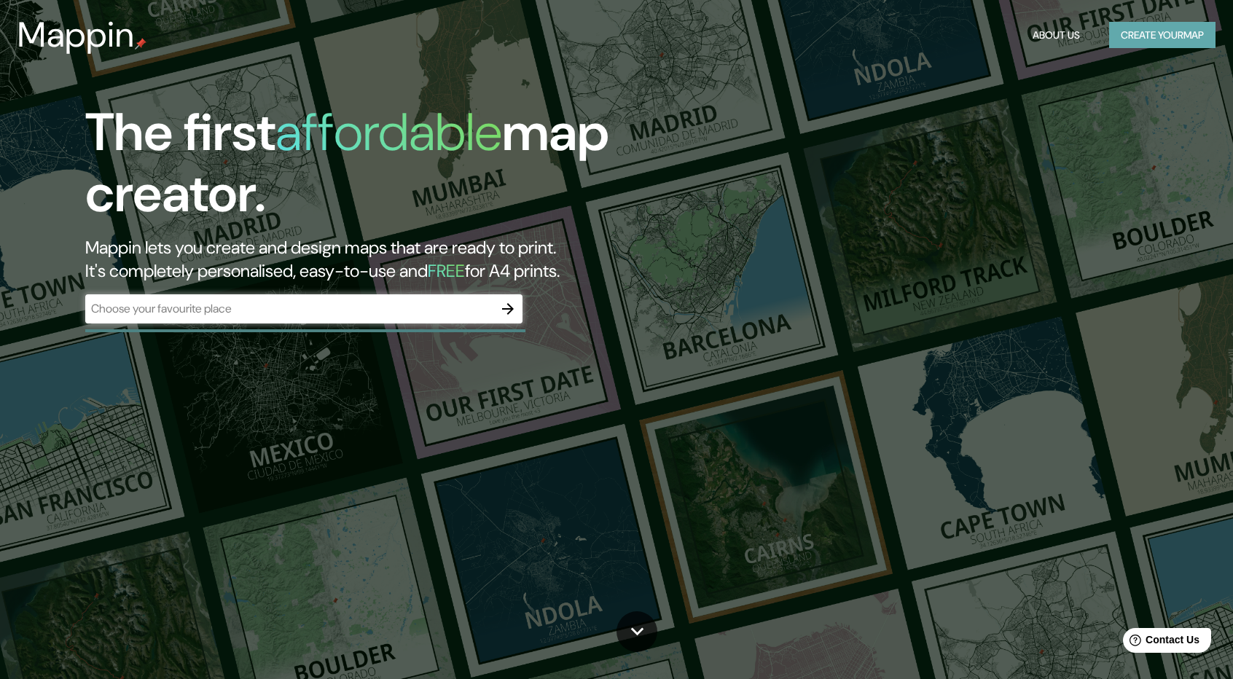
click at [1150, 47] on button "Create your map" at bounding box center [1162, 35] width 106 height 27
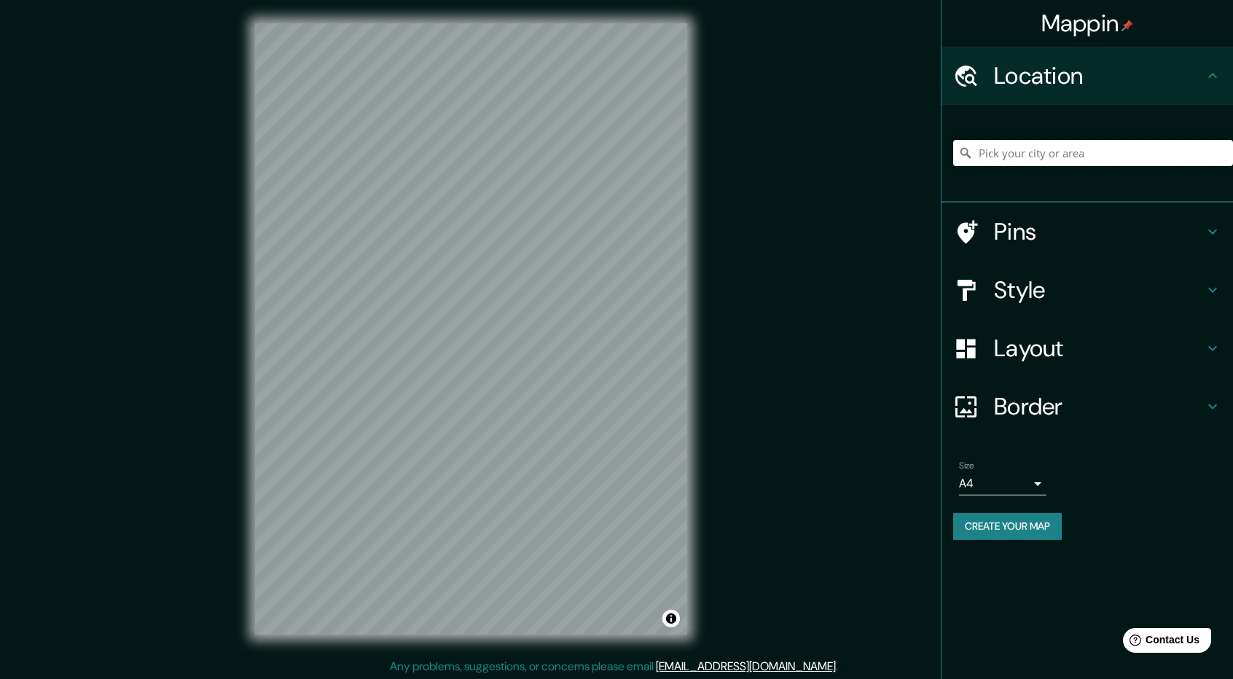
click at [1038, 149] on input "Pick your city or area" at bounding box center [1093, 153] width 280 height 26
type input "Lampa, [GEOGRAPHIC_DATA], [GEOGRAPHIC_DATA]"
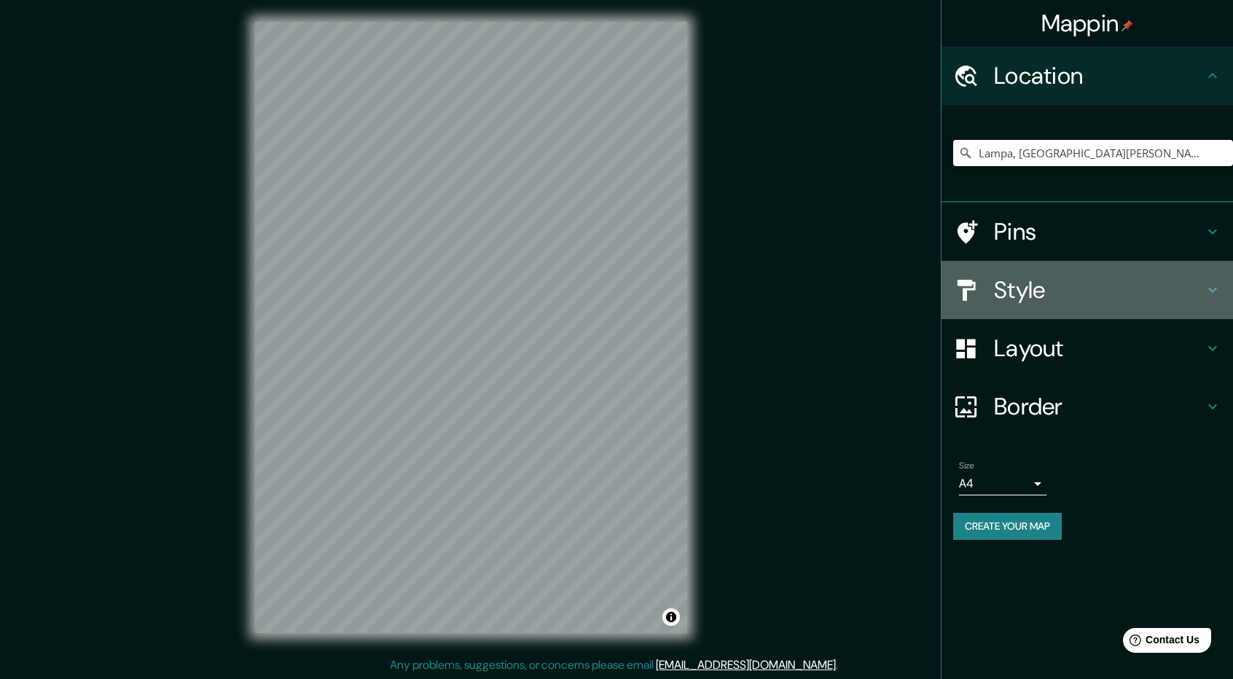
click at [1054, 291] on h4 "Style" at bounding box center [1099, 289] width 210 height 29
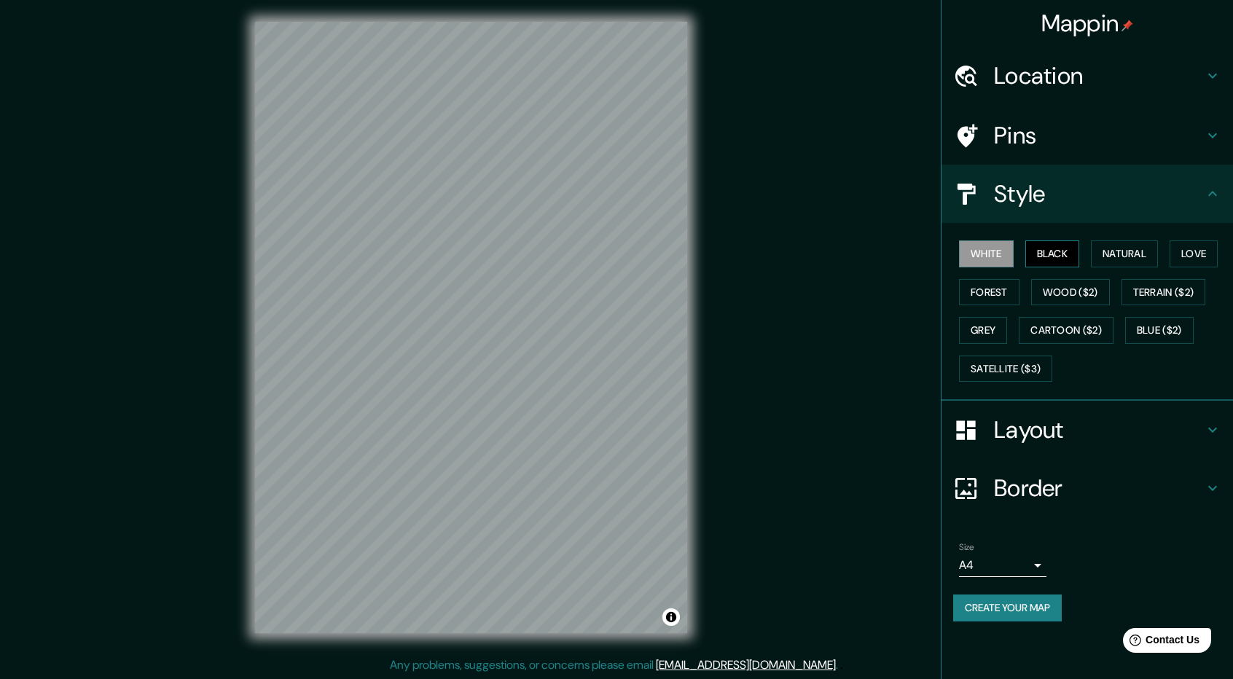
click at [1053, 254] on button "Black" at bounding box center [1052, 253] width 55 height 27
click at [1151, 244] on button "Natural" at bounding box center [1124, 253] width 67 height 27
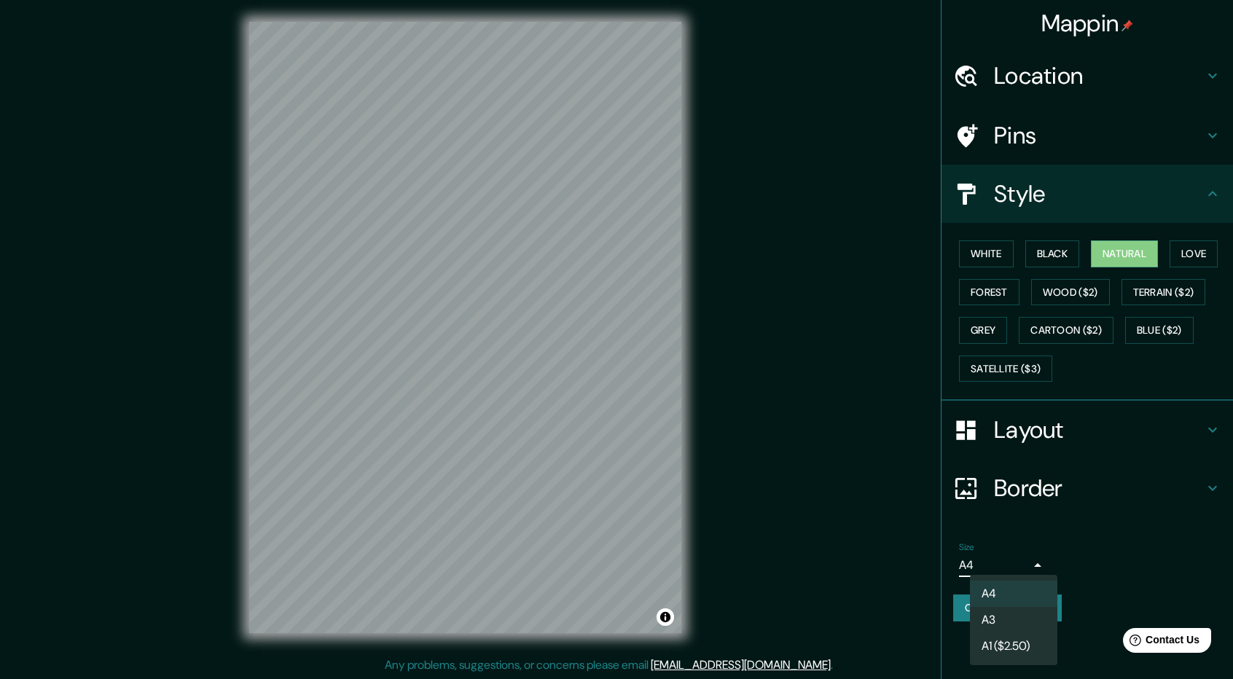
click at [1033, 568] on body "Mappin Location Lampa, Departamento de Puno, Perú Lampa Departamento de Puno, P…" at bounding box center [616, 338] width 1233 height 679
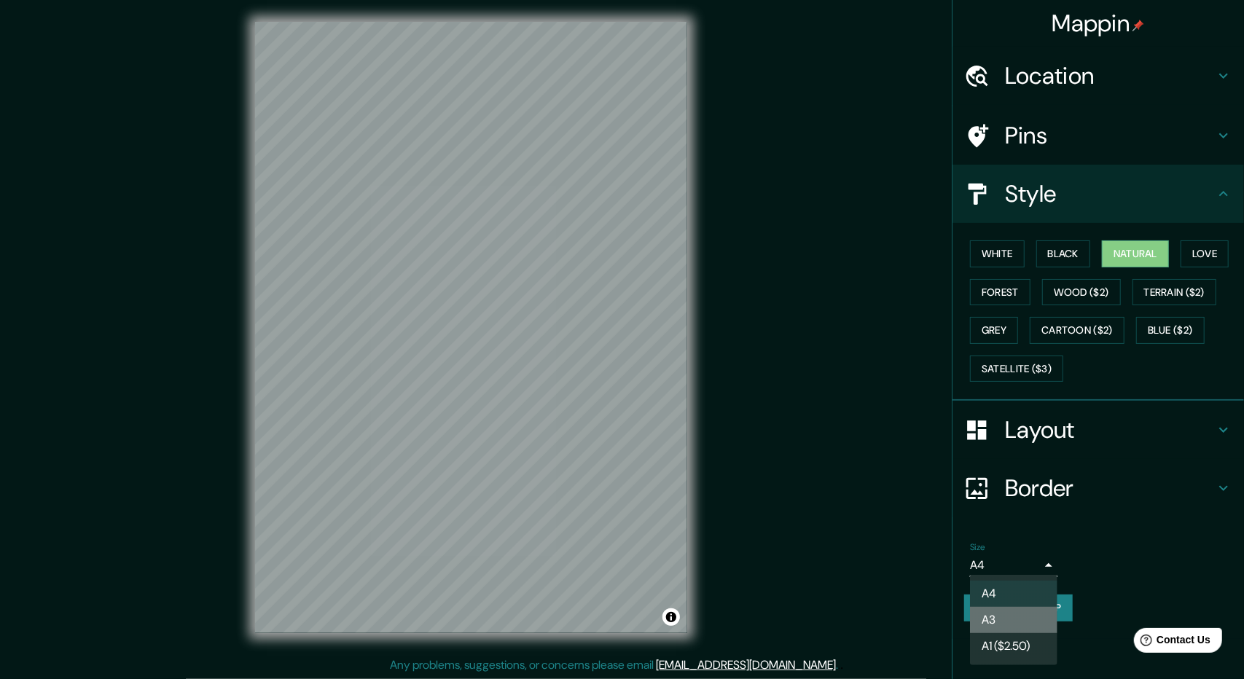
click at [1018, 623] on li "A3" at bounding box center [1013, 620] width 87 height 26
type input "a4"
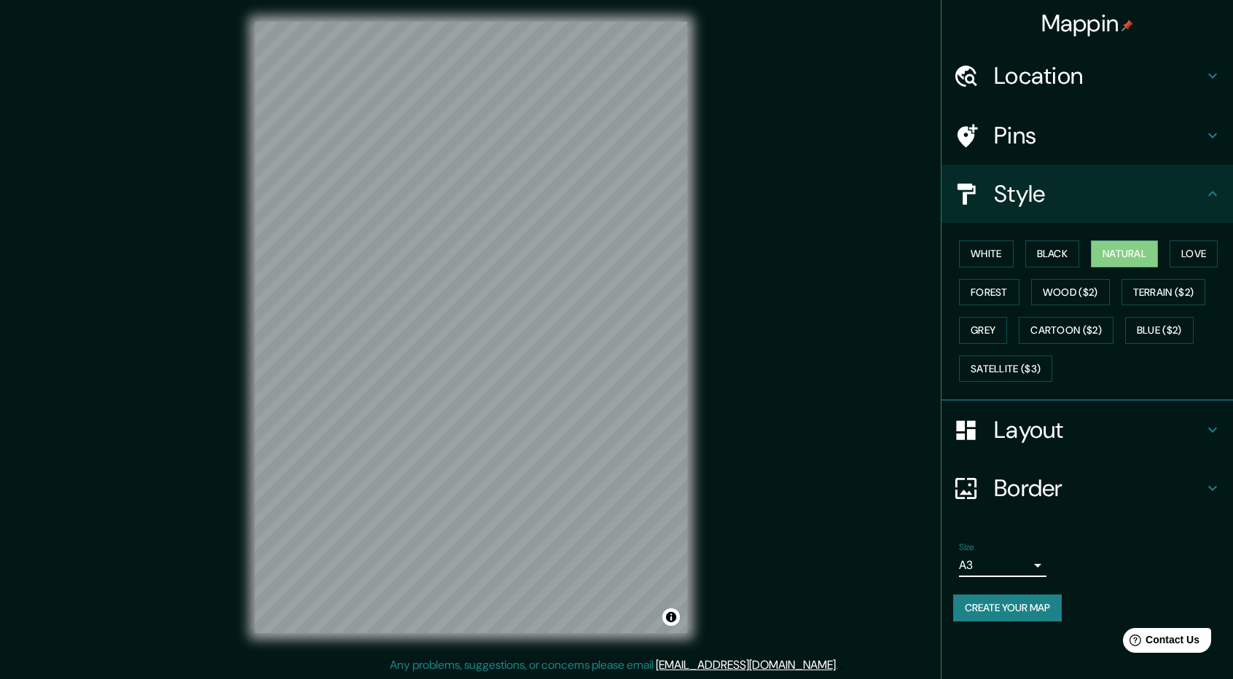
click at [1045, 144] on h4 "Pins" at bounding box center [1099, 135] width 210 height 29
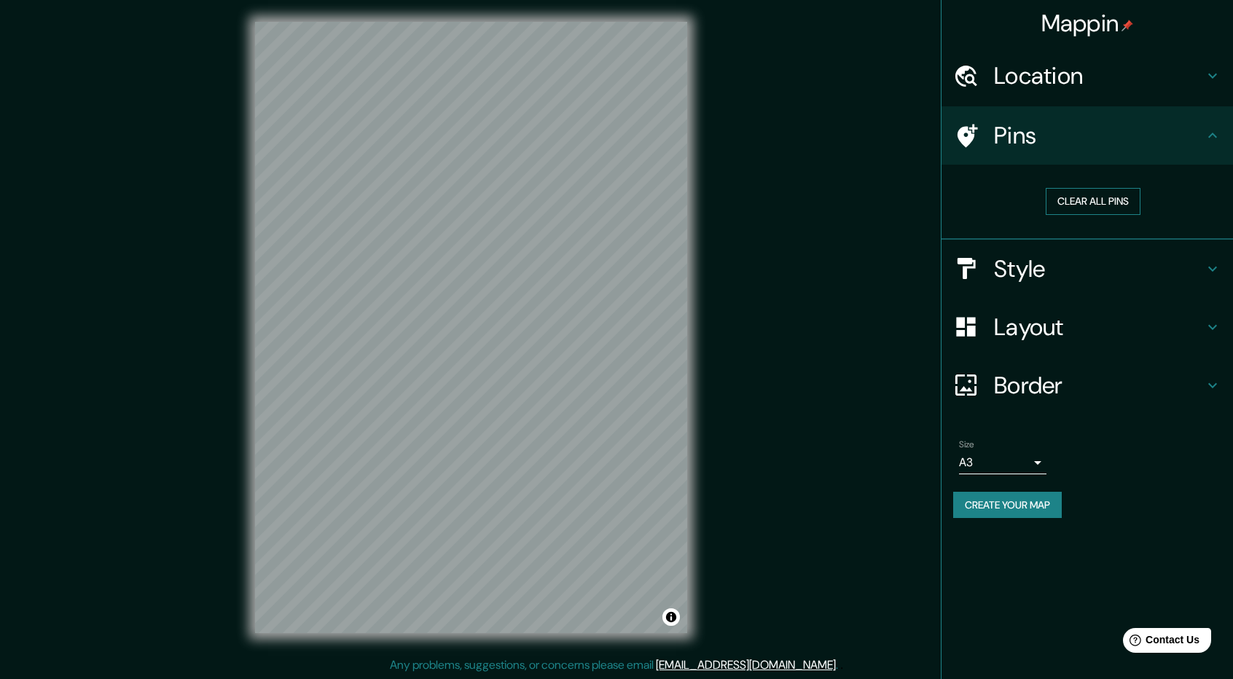
click at [1074, 197] on button "Clear all pins" at bounding box center [1093, 201] width 95 height 27
click at [1075, 190] on button "Clear all pins" at bounding box center [1093, 201] width 95 height 27
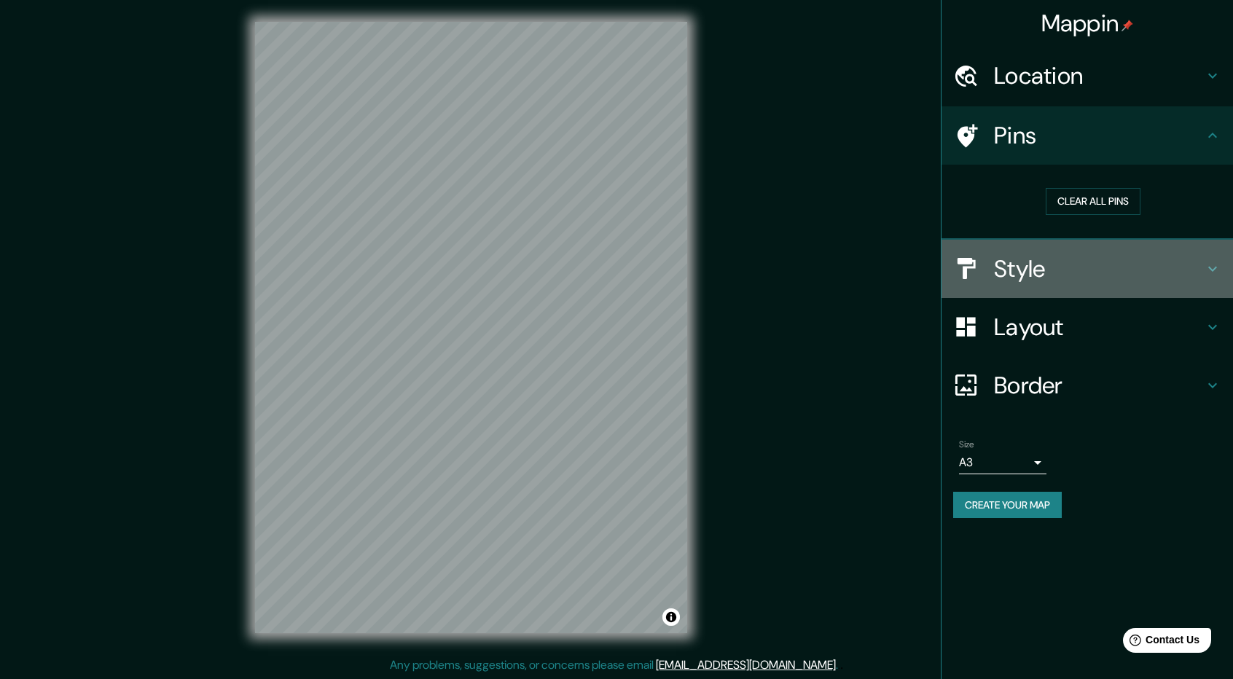
click at [1095, 289] on div "Style" at bounding box center [1086, 269] width 291 height 58
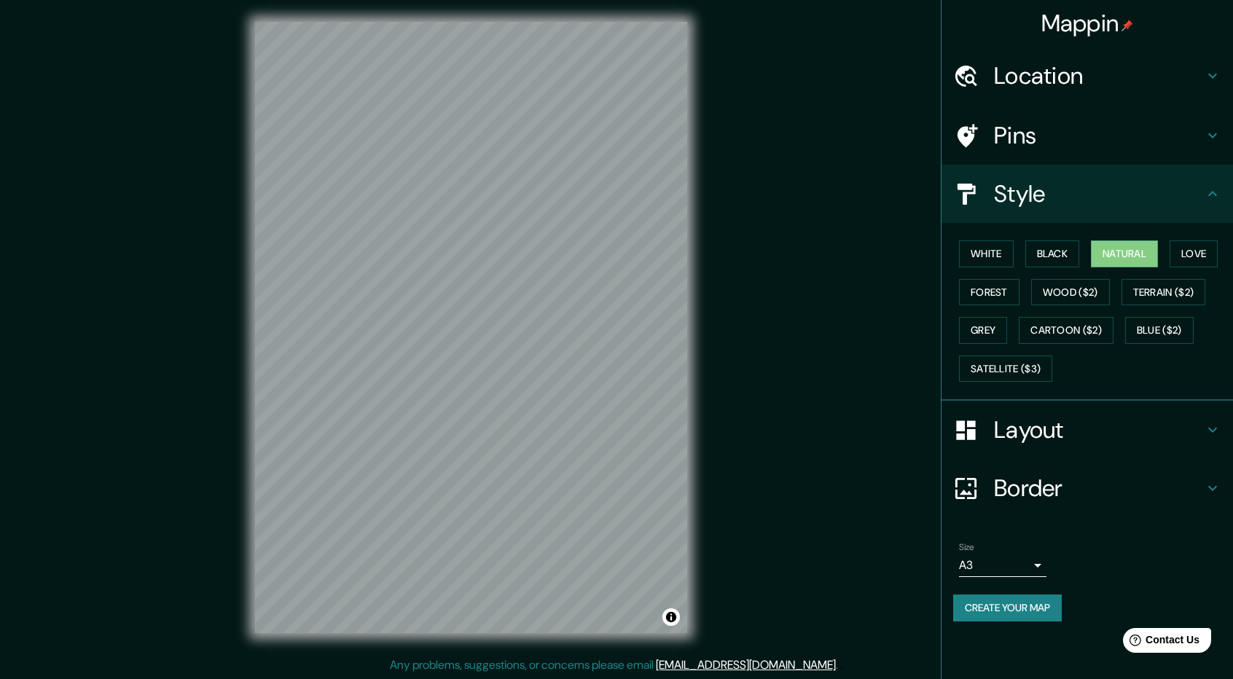
click at [1086, 435] on h4 "Layout" at bounding box center [1099, 429] width 210 height 29
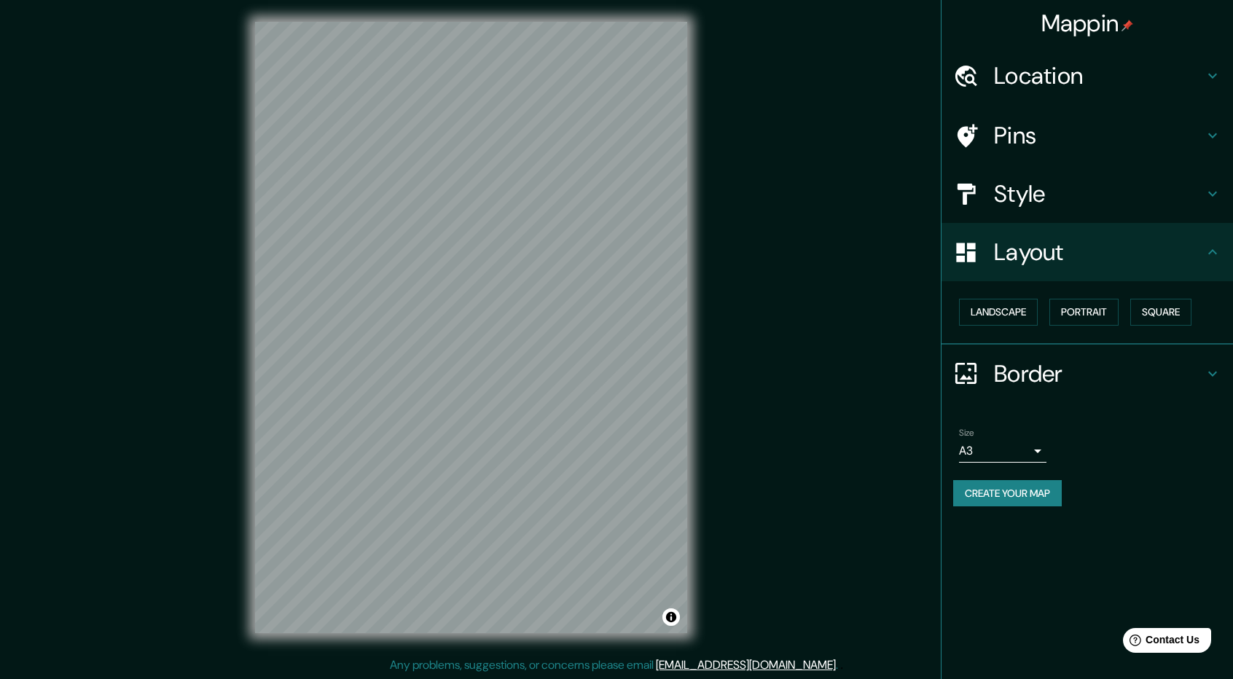
click at [1040, 568] on div "Mappin Location Lampa, Departamento de Puno, Perú Lampa Departamento de Puno, P…" at bounding box center [1087, 339] width 292 height 679
click at [1015, 496] on button "Create your map" at bounding box center [1007, 493] width 109 height 27
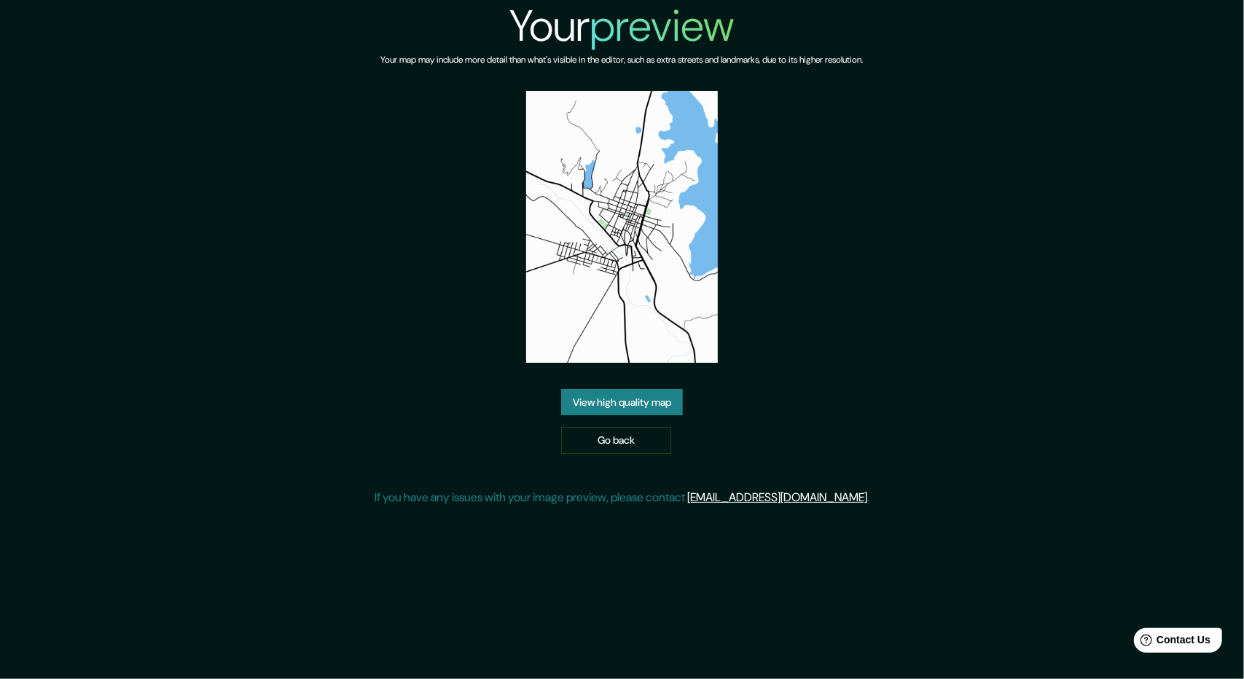
click at [657, 396] on link "View high quality map" at bounding box center [622, 402] width 122 height 27
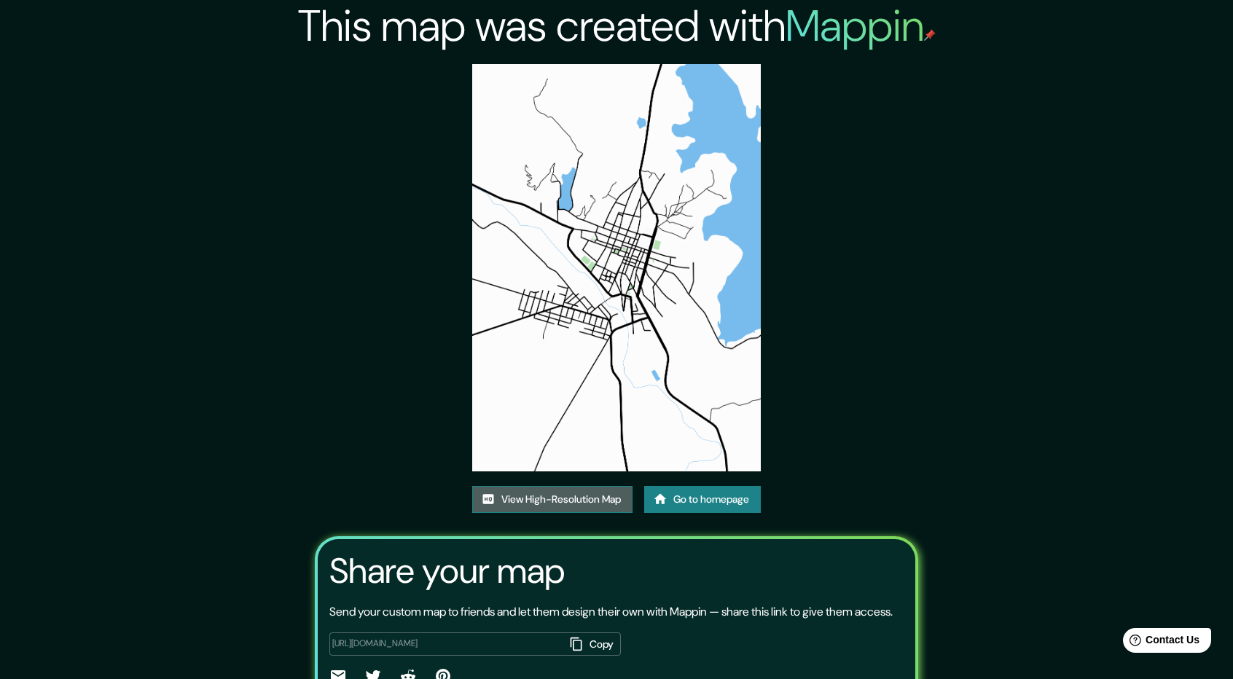
click at [539, 495] on link "View High-Resolution Map" at bounding box center [552, 499] width 160 height 27
